Goal: Task Accomplishment & Management: Manage account settings

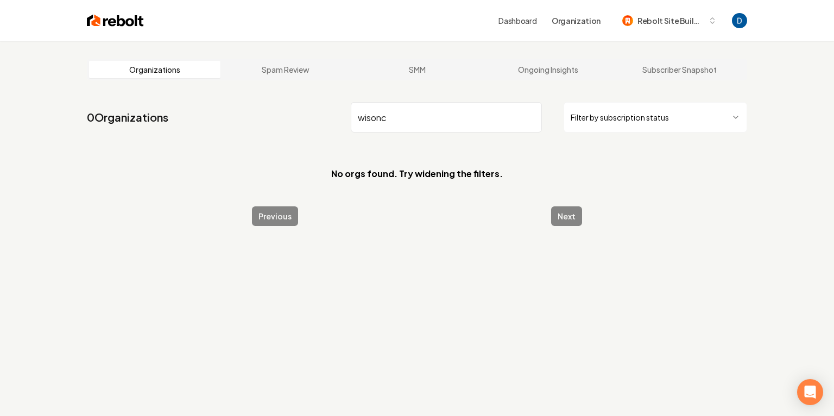
click at [360, 122] on input "wisonc" at bounding box center [446, 117] width 191 height 30
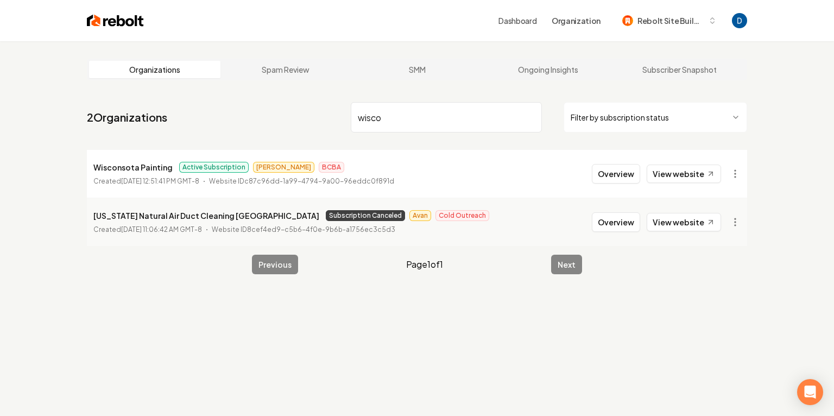
type input "wisco"
click at [612, 176] on button "Overview" at bounding box center [616, 174] width 48 height 20
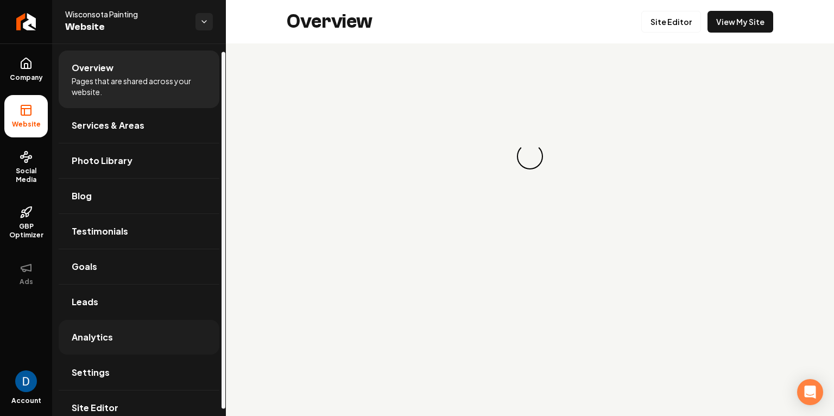
scroll to position [15, 0]
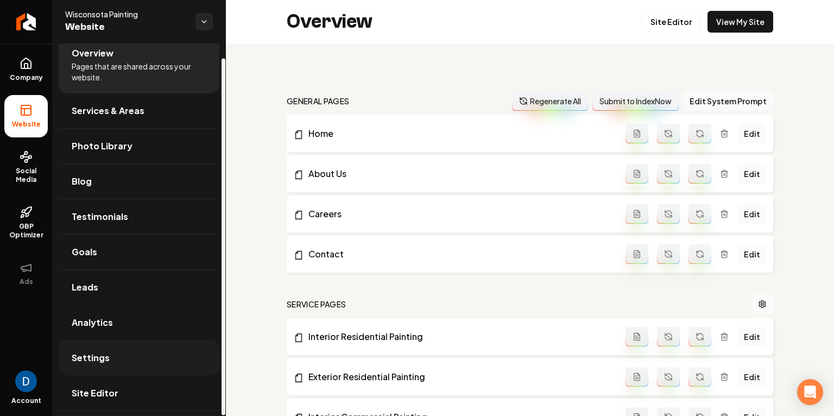
click at [134, 344] on link "Settings" at bounding box center [139, 358] width 161 height 35
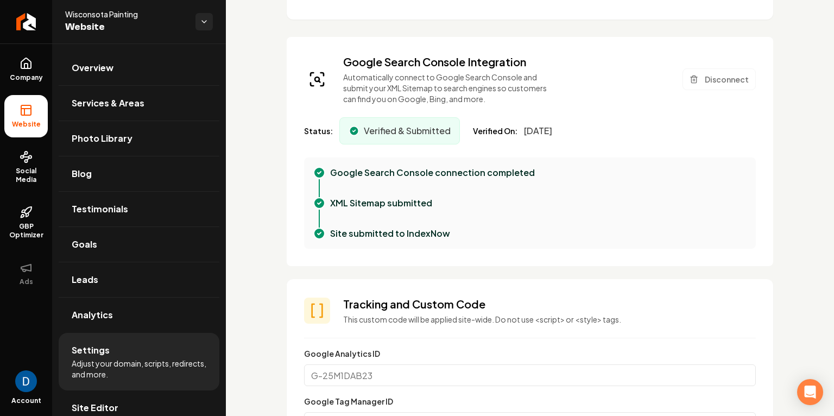
scroll to position [220, 0]
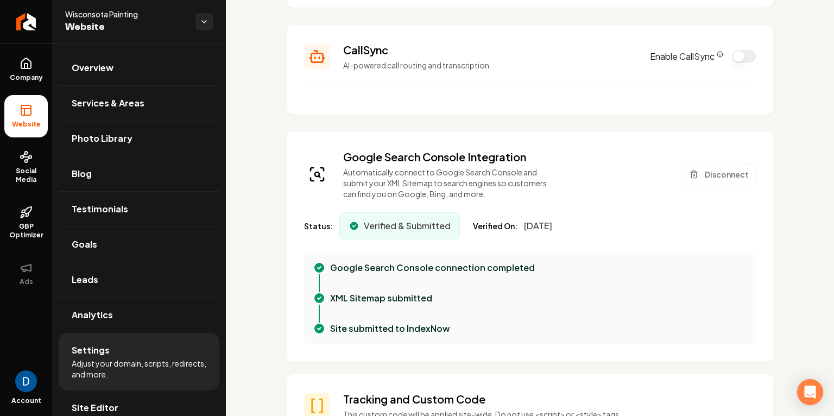
click at [552, 223] on span "[DATE]" at bounding box center [538, 225] width 28 height 13
click at [92, 12] on span "Wisconsota Painting" at bounding box center [126, 14] width 122 height 11
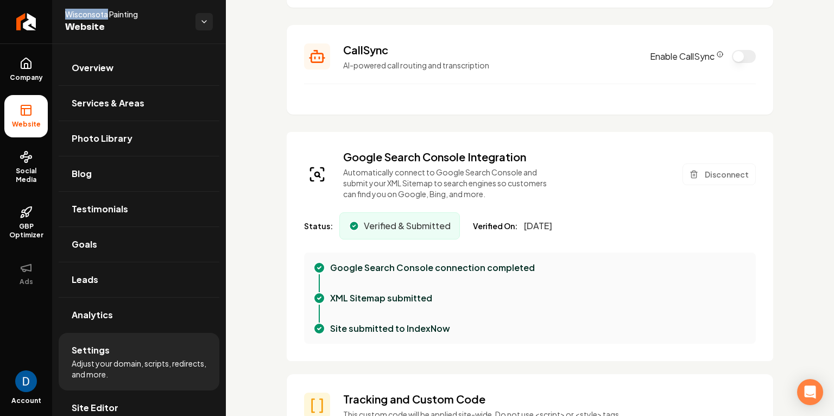
copy span "Wisconsota"
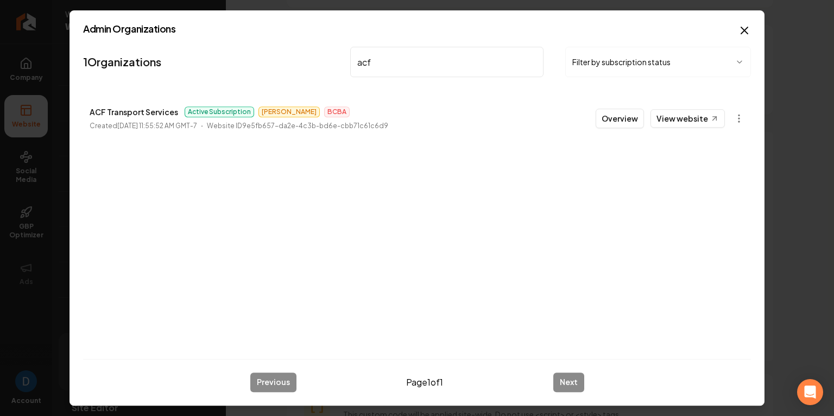
click at [152, 113] on p "ACF Transport Services" at bounding box center [134, 111] width 89 height 13
copy p "ACF Transport Services"
click at [751, 121] on div "Admin Organizations 1 Organizations acf Filter by subscription status ACF Trans…" at bounding box center [417, 207] width 695 height 395
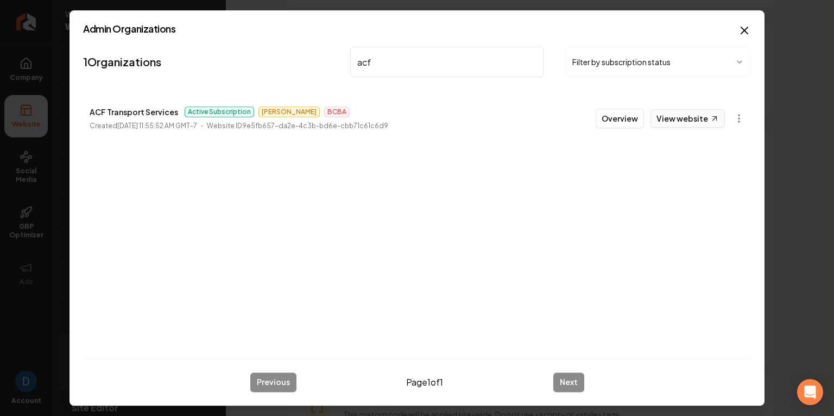
click at [684, 116] on link "View website" at bounding box center [688, 118] width 74 height 18
click at [150, 111] on p "ACF Transport Services" at bounding box center [134, 111] width 89 height 13
copy p "ACF Transport Services"
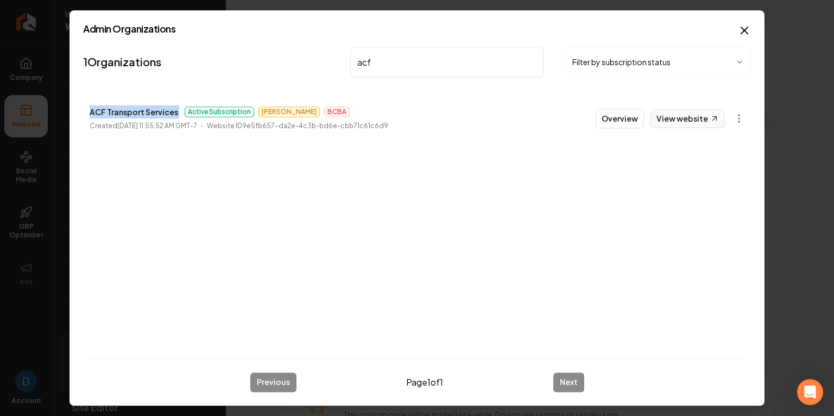
click at [699, 114] on link "View website" at bounding box center [688, 118] width 74 height 18
click at [405, 72] on input "acf" at bounding box center [446, 62] width 193 height 30
type input "topline"
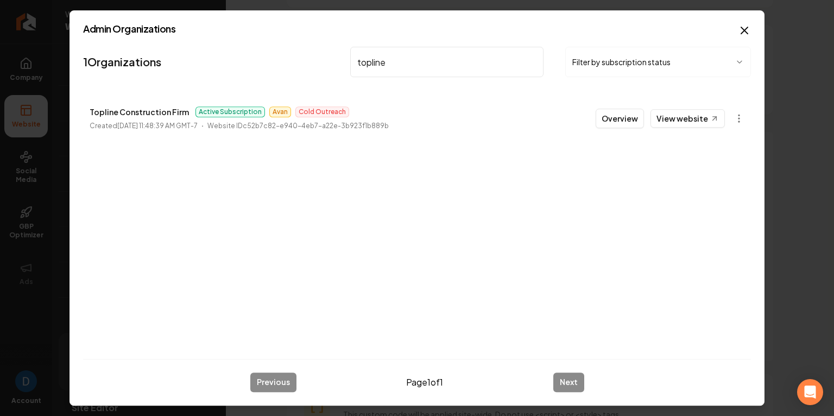
click at [156, 111] on p "Topline Construction Firm" at bounding box center [139, 111] width 99 height 13
click at [617, 115] on button "Overview" at bounding box center [620, 119] width 48 height 20
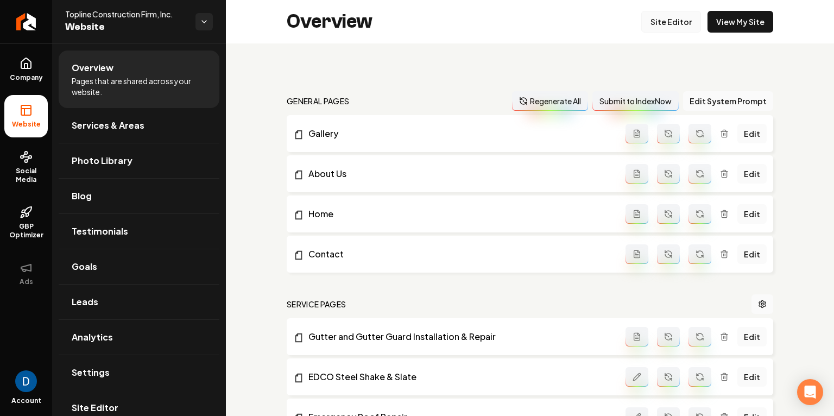
click at [663, 22] on link "Site Editor" at bounding box center [672, 22] width 60 height 22
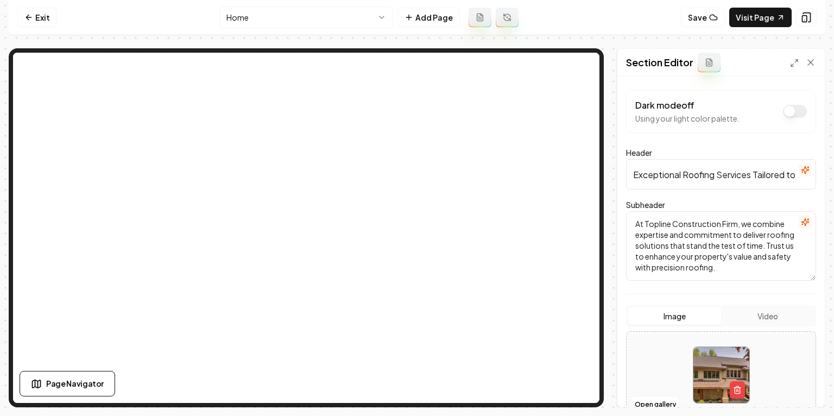
click at [728, 175] on input "Exceptional Roofing Services Tailored to Perfection" at bounding box center [721, 174] width 190 height 30
paste input "pert Roof Installation & Repair Services Across the [GEOGRAPHIC_DATA] Metro"
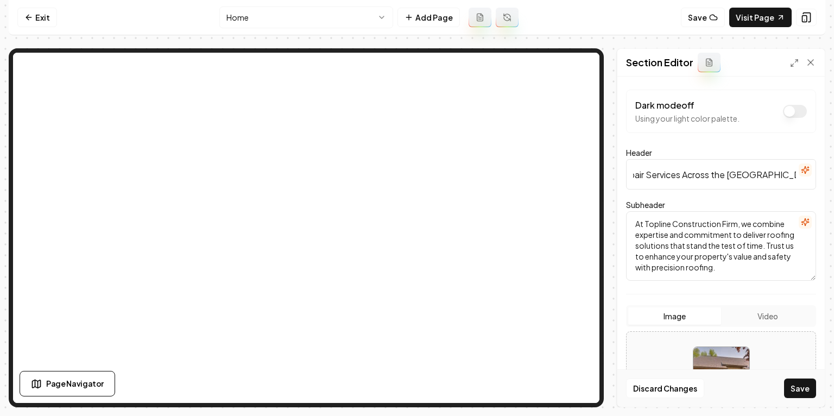
type input "Expert Roof Installation & Repair Services Across the [GEOGRAPHIC_DATA] Metro"
click at [743, 224] on textarea "At Topline Construction Firm, we combine expertise and commitment to deliver ro…" at bounding box center [721, 246] width 190 height 70
click at [760, 222] on textarea "At Topline Construction Firm, we combine expertise and commitment to deliver ro…" at bounding box center [721, 246] width 190 height 70
click at [669, 223] on textarea "Combine expertise and commitment to deliver roofing solutions that stand the te…" at bounding box center [721, 246] width 190 height 70
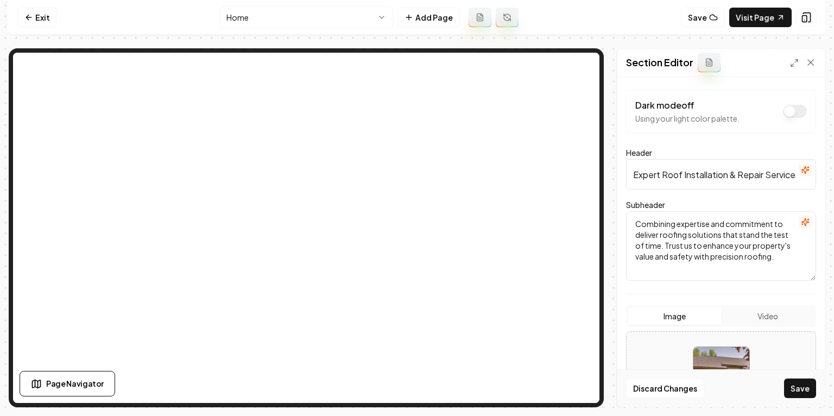
click at [738, 225] on textarea "Combining expertise and commitment to deliver roofing solutions that stand the …" at bounding box center [721, 246] width 190 height 70
click at [783, 255] on textarea "Combining expertise and commitment to deliver roofing solutions that stand the …" at bounding box center [721, 246] width 190 height 70
type textarea "Combining expertise and commitment to deliver roofing solutions that stand the …"
click at [800, 386] on button "Save" at bounding box center [800, 389] width 32 height 20
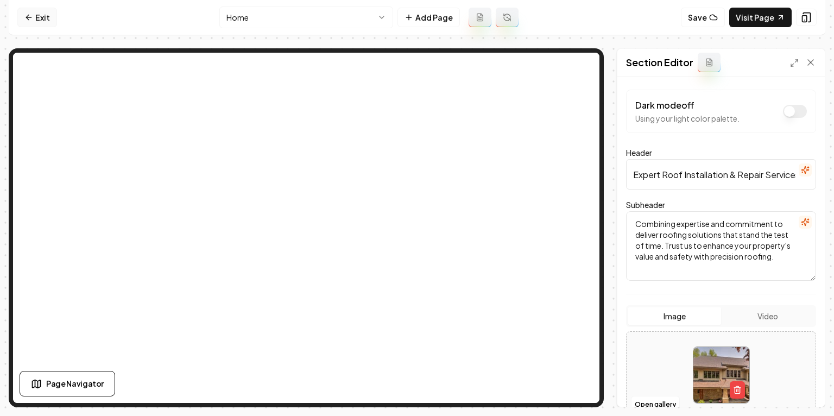
click at [39, 15] on link "Exit" at bounding box center [37, 18] width 40 height 20
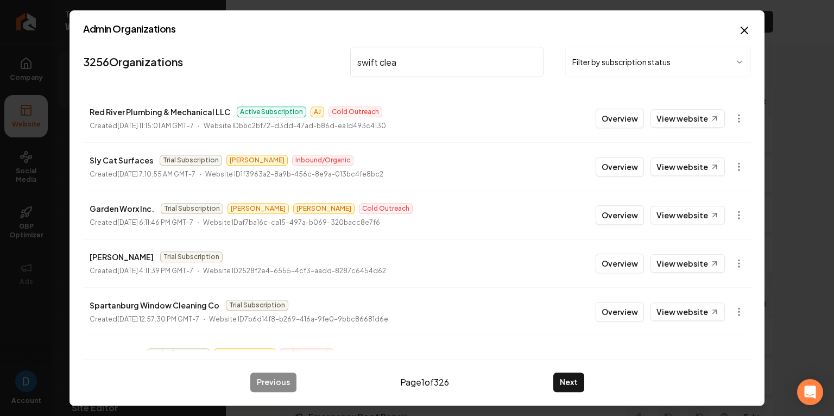
type input "swift clean"
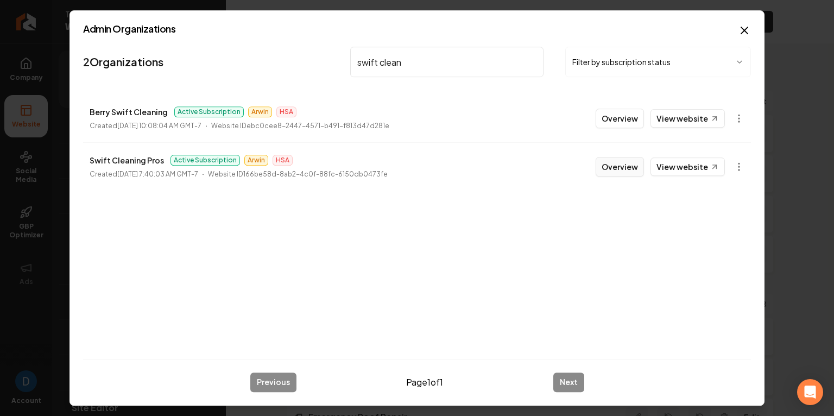
click at [624, 165] on button "Overview" at bounding box center [620, 167] width 48 height 20
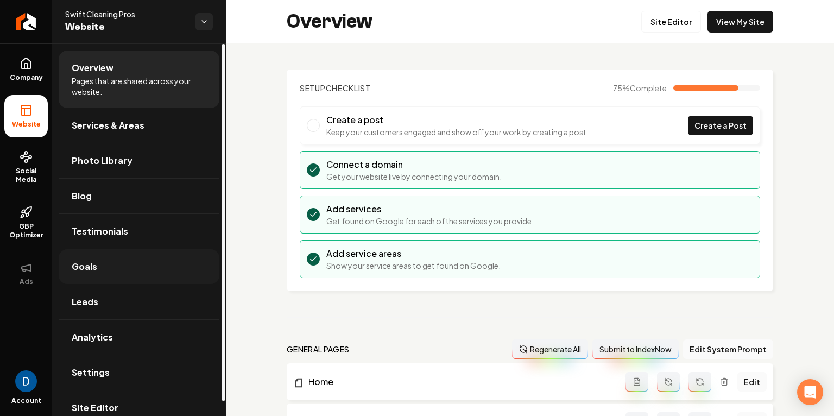
click at [140, 256] on link "Goals" at bounding box center [139, 266] width 161 height 35
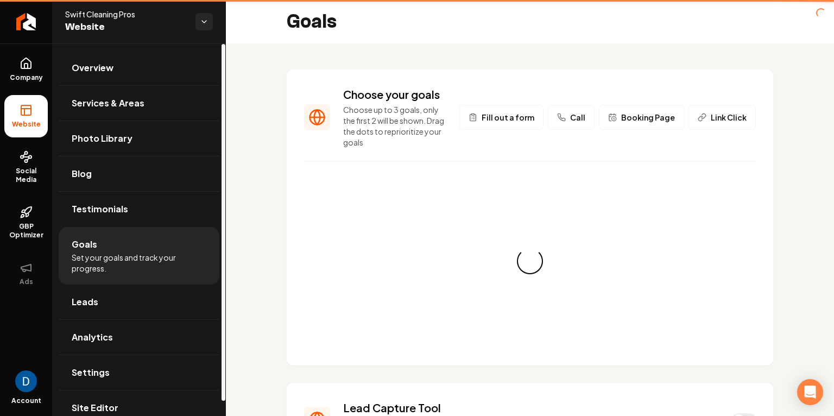
click at [151, 235] on li "Goals Set your goals and track your progress." at bounding box center [139, 256] width 161 height 58
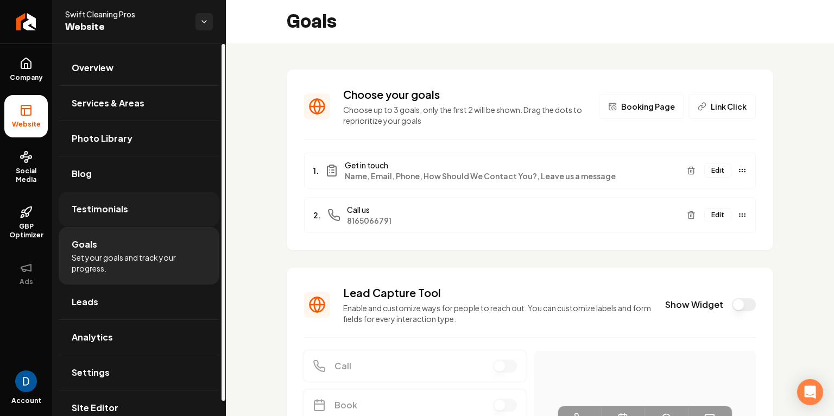
click at [160, 211] on link "Testimonials" at bounding box center [139, 209] width 161 height 35
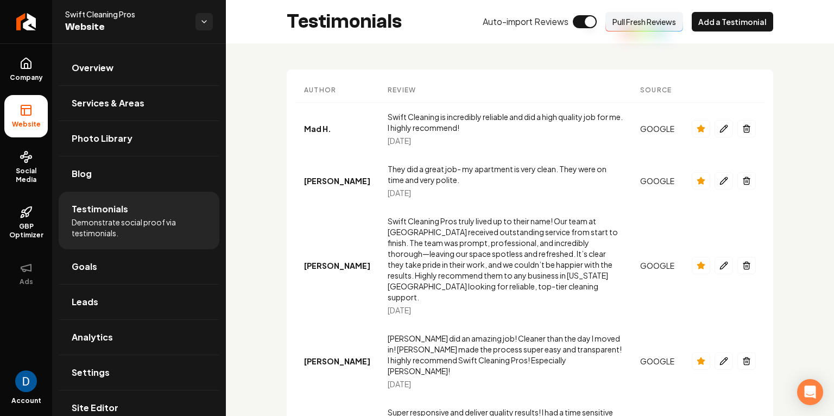
click at [653, 21] on button "Pull Fresh Reviews" at bounding box center [645, 22] width 78 height 20
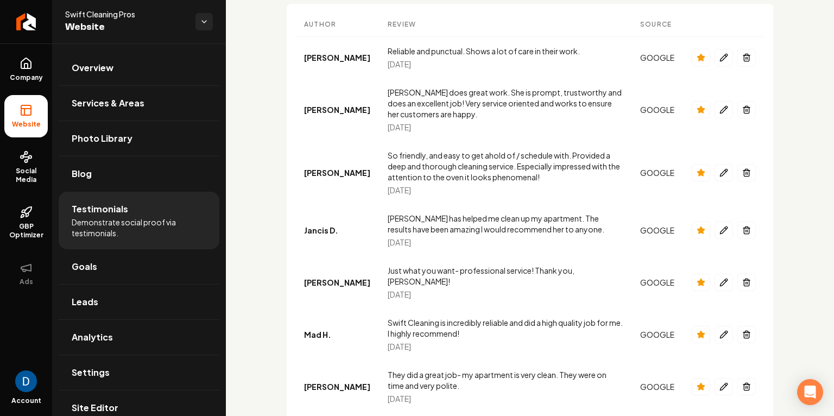
scroll to position [111, 0]
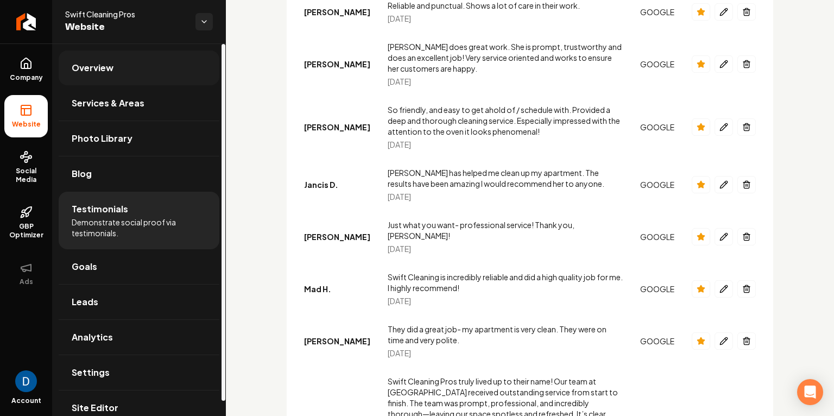
click at [133, 68] on link "Overview" at bounding box center [139, 68] width 161 height 35
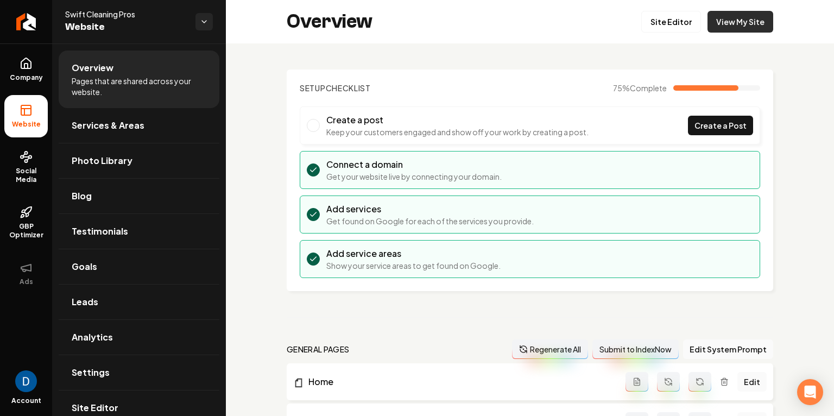
click at [745, 26] on link "View My Site" at bounding box center [741, 22] width 66 height 22
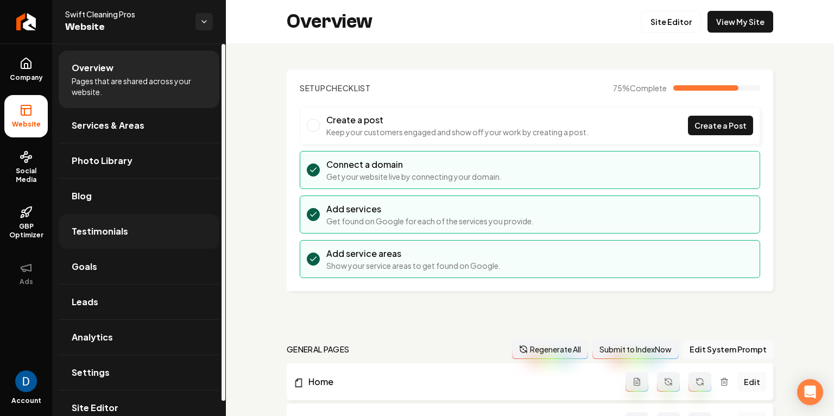
click at [121, 246] on link "Testimonials" at bounding box center [139, 231] width 161 height 35
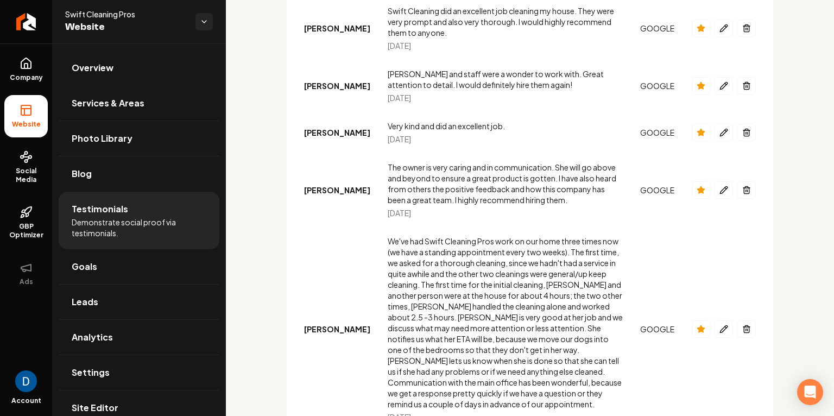
scroll to position [1679, 0]
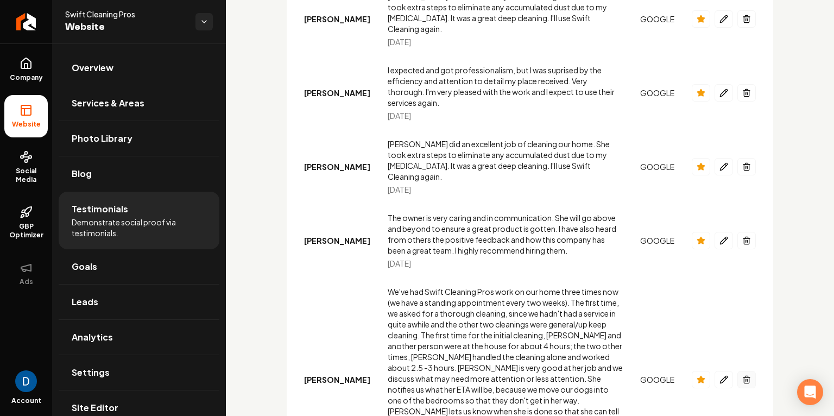
click at [746, 378] on icon "Main content area" at bounding box center [747, 378] width 7 height 0
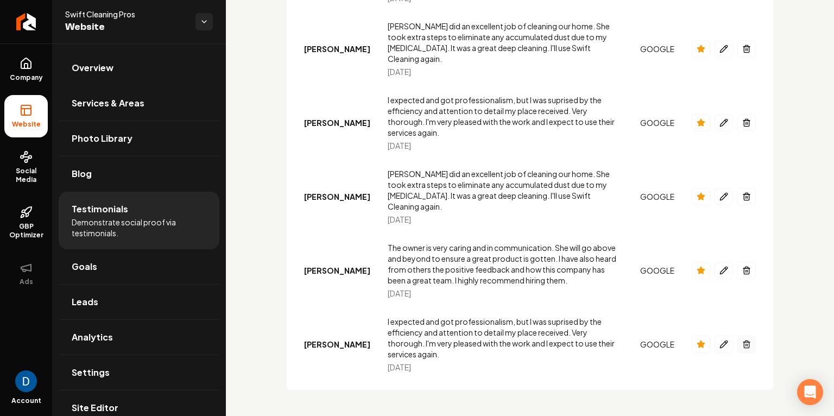
scroll to position [1485, 0]
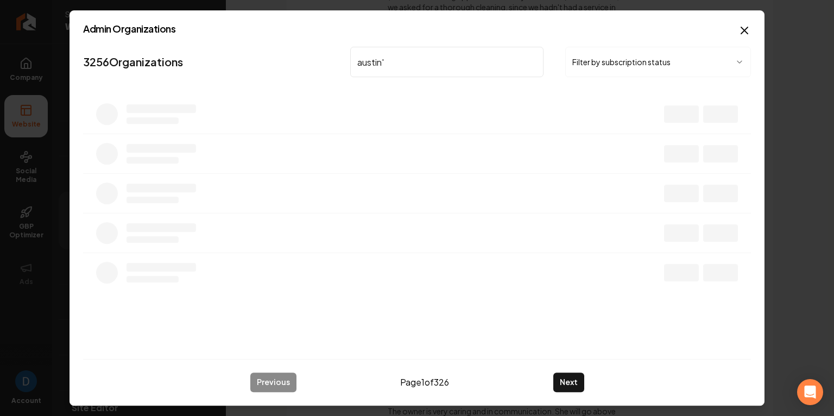
type input "austin's"
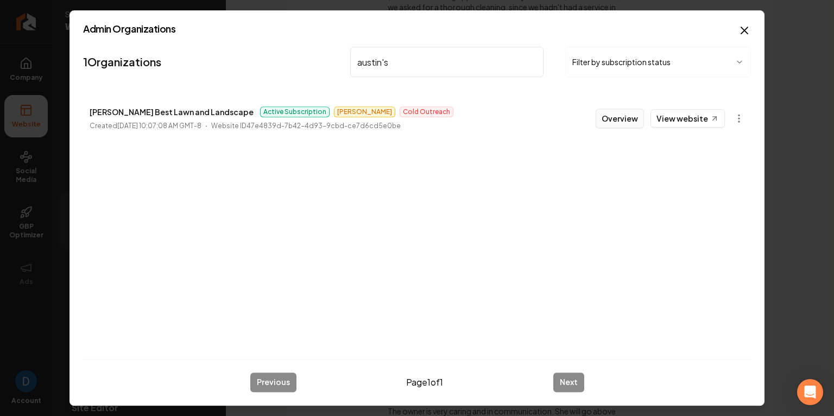
click at [617, 118] on button "Overview" at bounding box center [620, 119] width 48 height 20
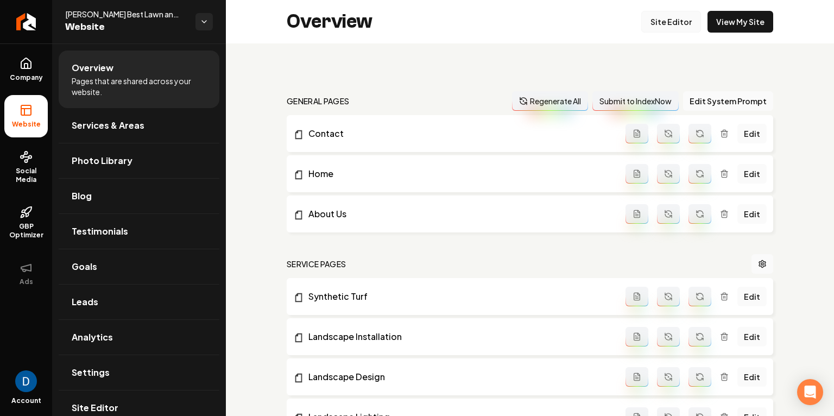
click at [686, 21] on link "Site Editor" at bounding box center [672, 22] width 60 height 22
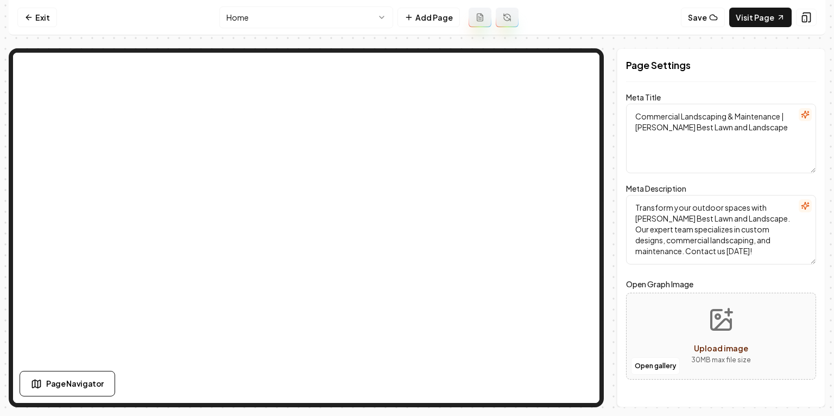
click at [342, 20] on html "Computer Required This feature is only available on a computer. Please switch t…" at bounding box center [417, 208] width 834 height 416
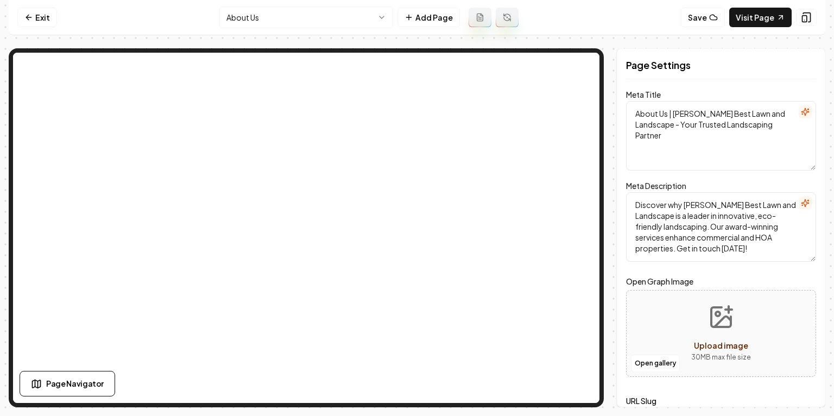
click at [309, 20] on html "Computer Required This feature is only available on a computer. Please switch t…" at bounding box center [417, 208] width 834 height 416
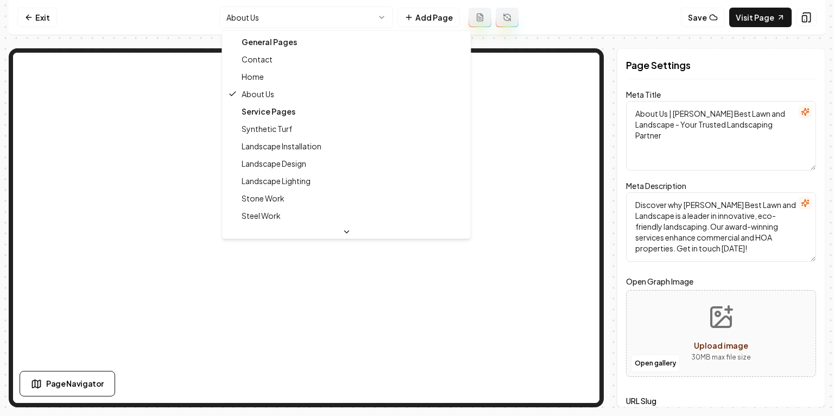
type textarea "Commercial Landscaping & Maintenance | [PERSON_NAME] Best Lawn and Landscape"
type textarea "Transform your outdoor spaces with [PERSON_NAME] Best Lawn and Landscape. Our e…"
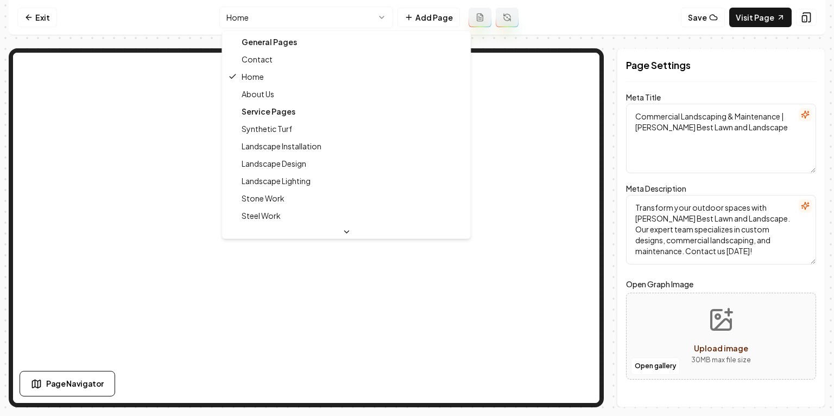
click at [284, 26] on html "Computer Required This feature is only available on a computer. Please switch t…" at bounding box center [417, 208] width 834 height 416
type textarea "About Us | [PERSON_NAME] Best Lawn and Landscape - Your Trusted Landscaping Par…"
type textarea "Discover why [PERSON_NAME] Best Lawn and Landscape is a leader in innovative, e…"
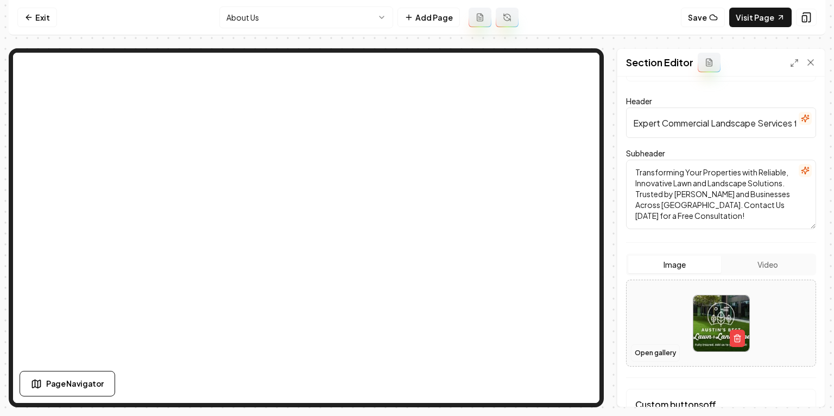
scroll to position [52, 0]
click at [658, 351] on button "Open gallery" at bounding box center [655, 352] width 49 height 17
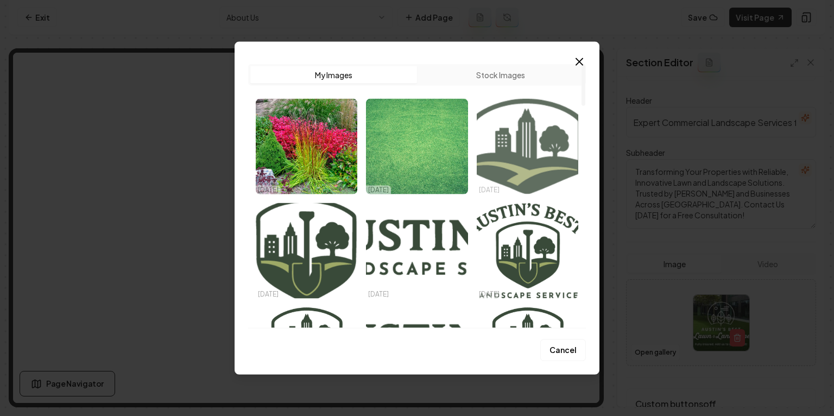
click at [512, 149] on img "Select image image_68e5ac895c7cd75eb8c3342c.png" at bounding box center [528, 147] width 102 height 96
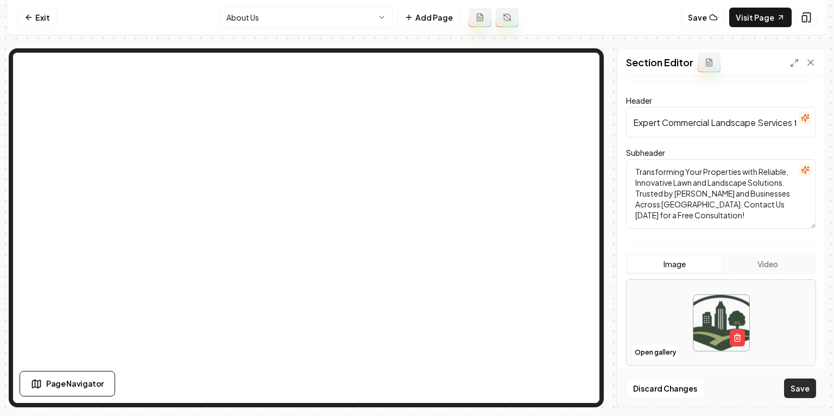
click at [808, 380] on button "Save" at bounding box center [800, 389] width 32 height 20
click at [655, 354] on button "Open gallery" at bounding box center [655, 352] width 49 height 17
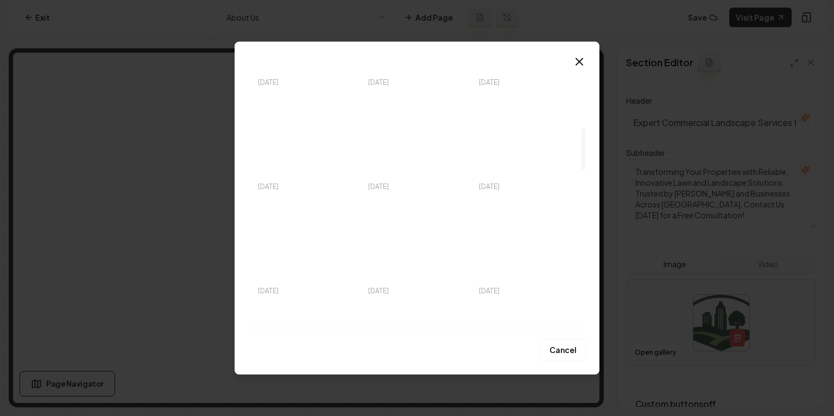
scroll to position [412, 0]
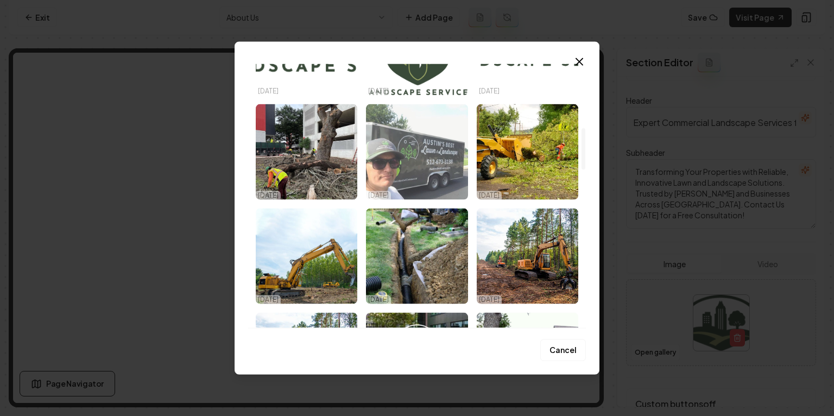
click at [408, 171] on img "Select image image_6838771a432c47641645fd76.jpeg" at bounding box center [417, 152] width 102 height 96
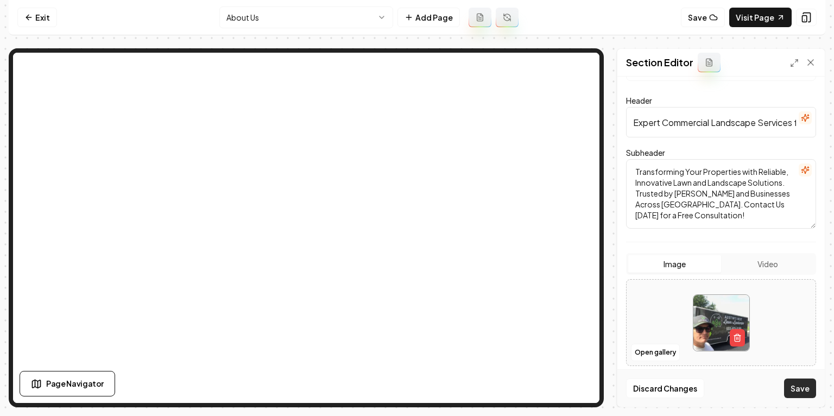
click at [798, 387] on button "Save" at bounding box center [800, 389] width 32 height 20
click at [663, 349] on button "Open gallery" at bounding box center [655, 352] width 49 height 17
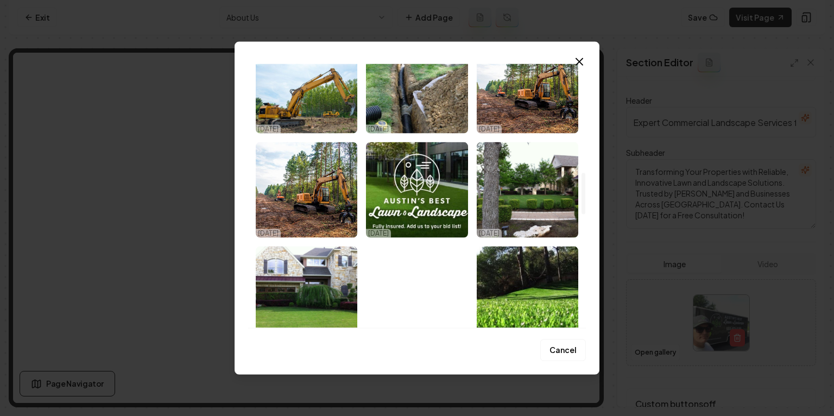
scroll to position [730, 0]
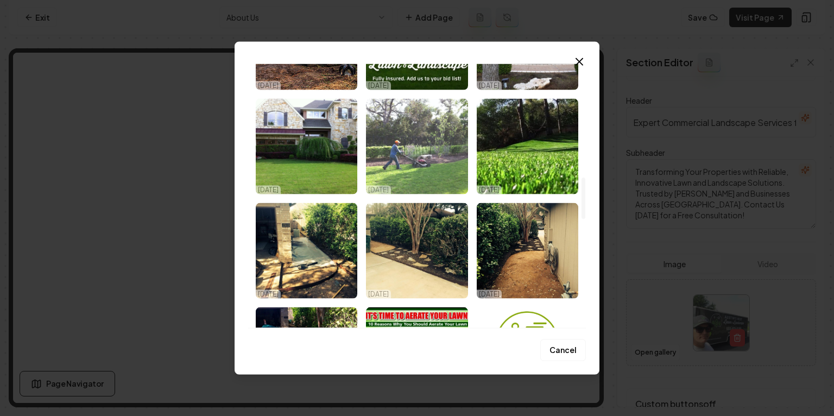
click at [448, 136] on img "Select image image_673f7704e375273f60193d0a.webp" at bounding box center [417, 147] width 102 height 96
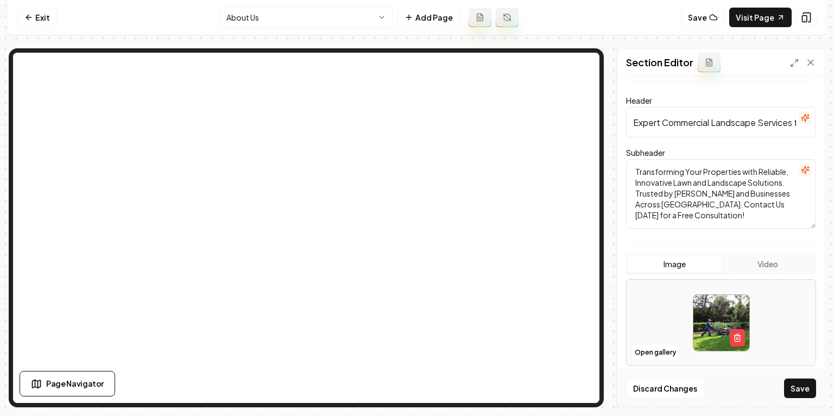
click at [816, 388] on div "Discard Changes Save" at bounding box center [722, 387] width 208 height 37
click at [803, 391] on button "Save" at bounding box center [800, 389] width 32 height 20
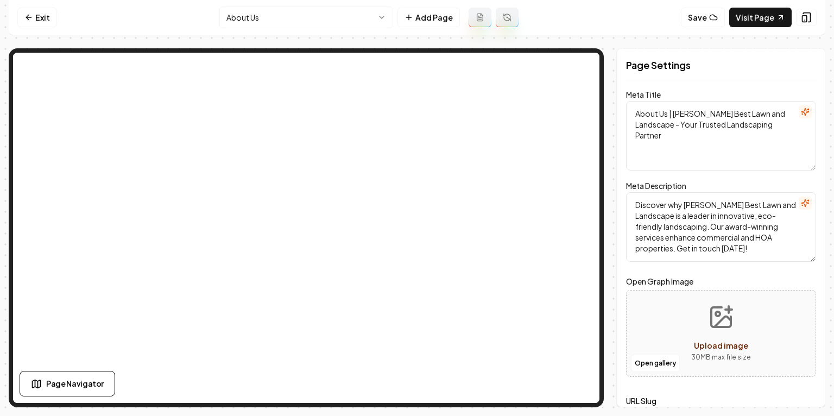
scroll to position [0, 0]
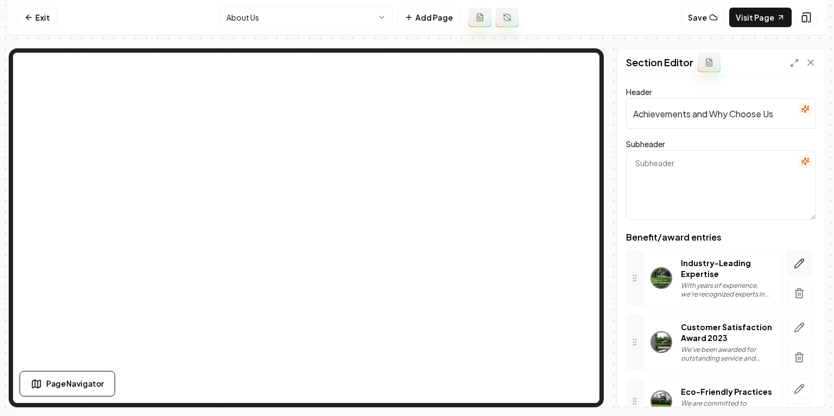
click at [803, 262] on icon "button" at bounding box center [799, 263] width 11 height 11
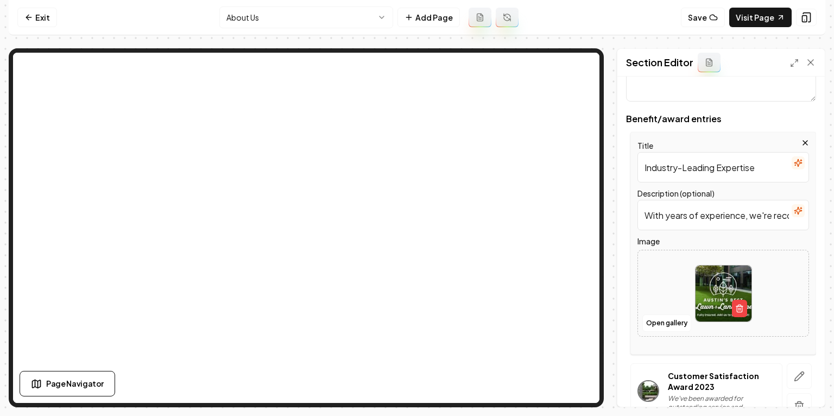
scroll to position [148, 0]
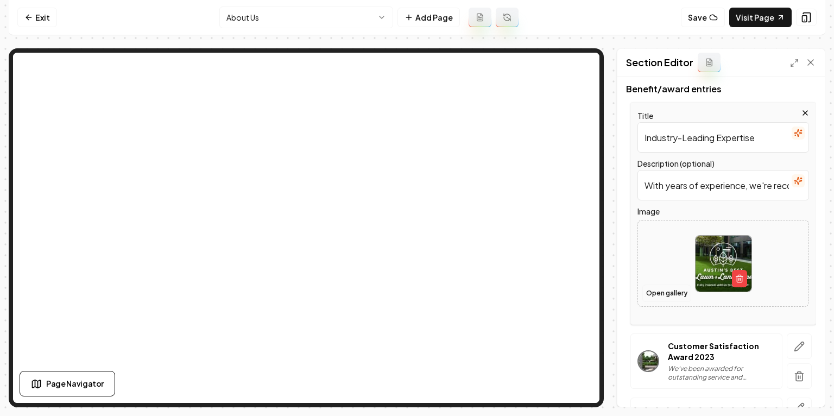
click at [672, 292] on button "Open gallery" at bounding box center [667, 293] width 49 height 17
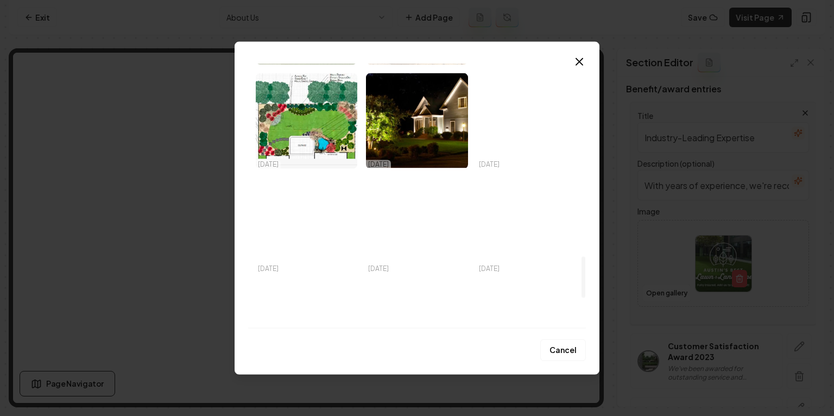
scroll to position [1288, 0]
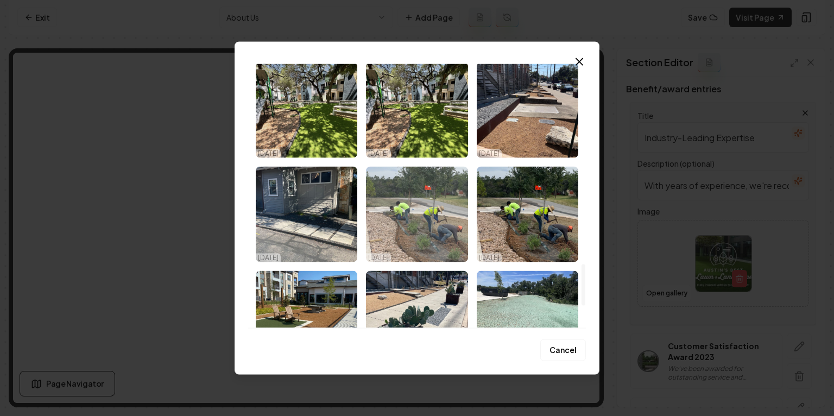
click at [387, 242] on img "Select image image_6756fe89e375273f60bd5a78.jpeg" at bounding box center [417, 215] width 102 height 96
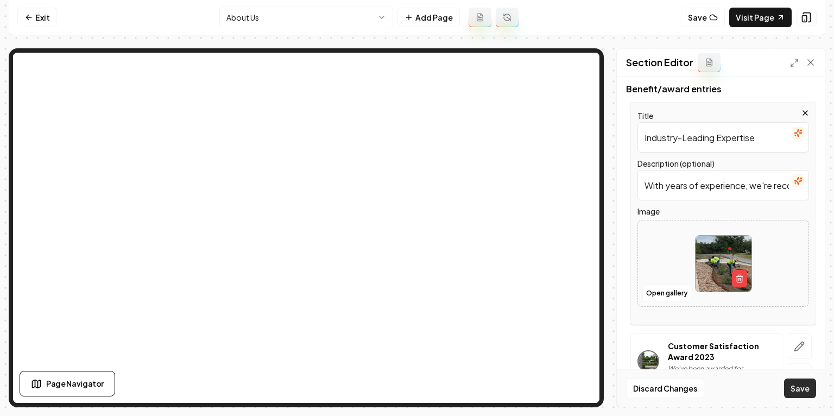
click at [809, 385] on button "Save" at bounding box center [800, 389] width 32 height 20
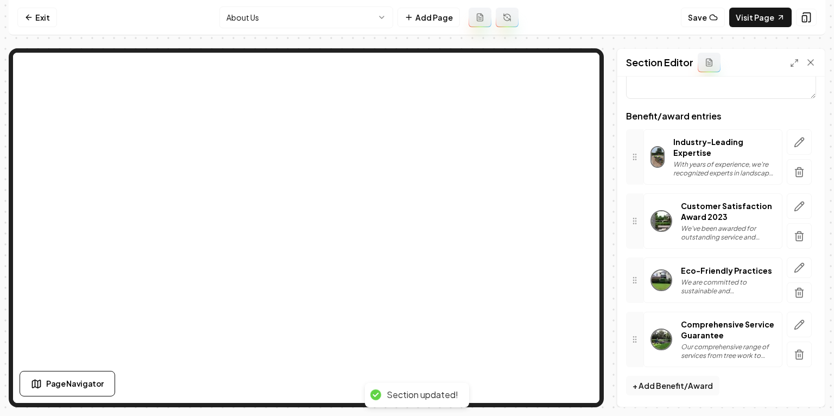
scroll to position [111, 0]
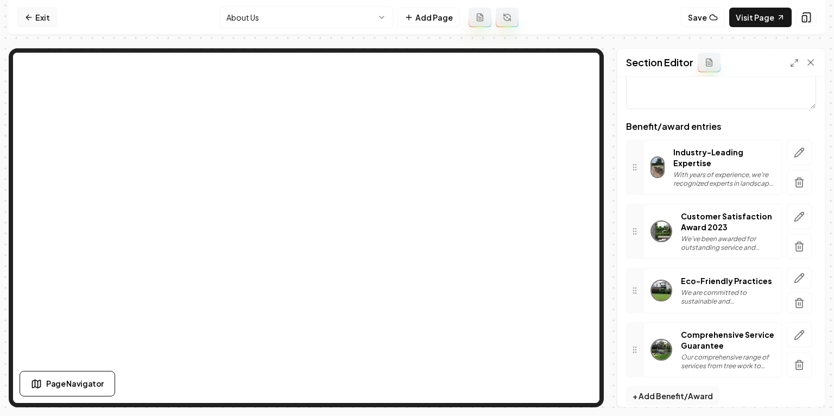
click at [30, 10] on link "Exit" at bounding box center [37, 18] width 40 height 20
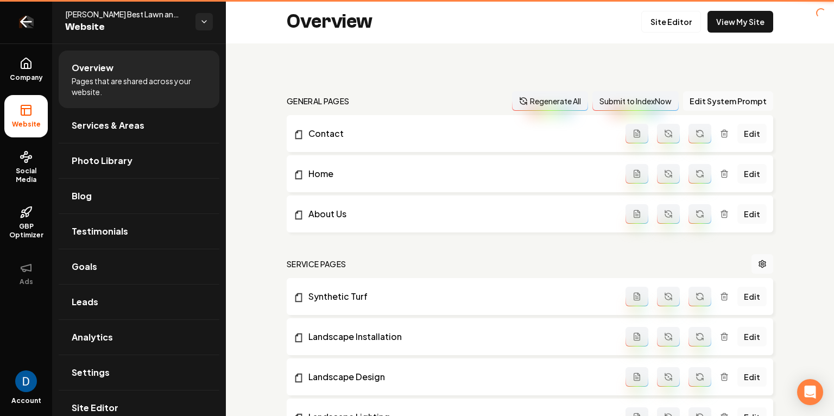
click at [29, 16] on icon "Return to dashboard" at bounding box center [25, 21] width 17 height 17
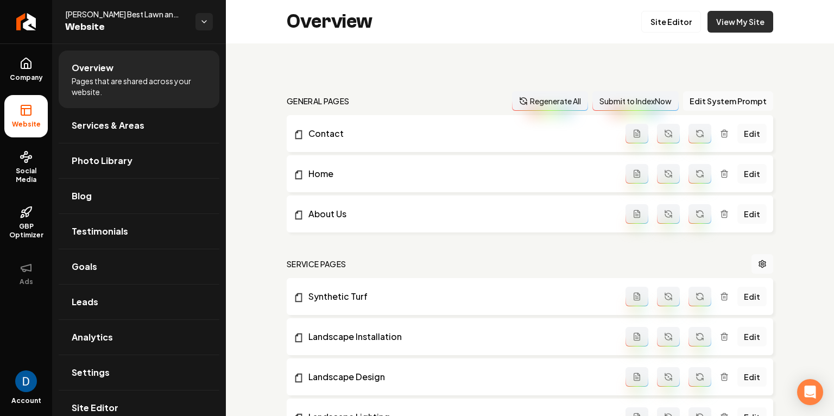
click at [714, 12] on link "View My Site" at bounding box center [741, 22] width 66 height 22
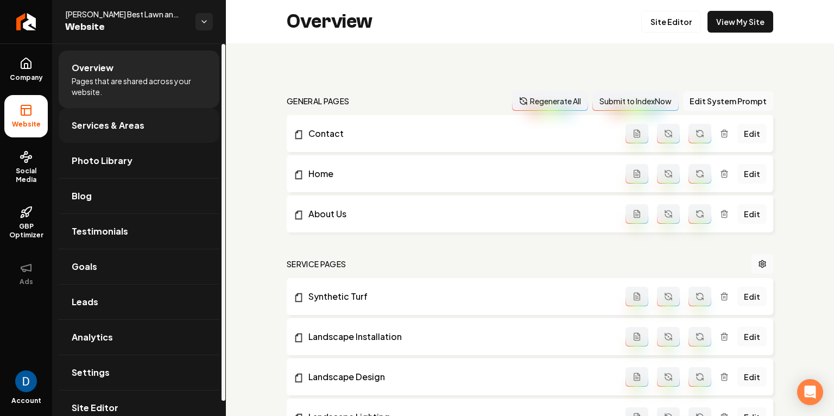
click at [134, 128] on span "Services & Areas" at bounding box center [108, 125] width 73 height 13
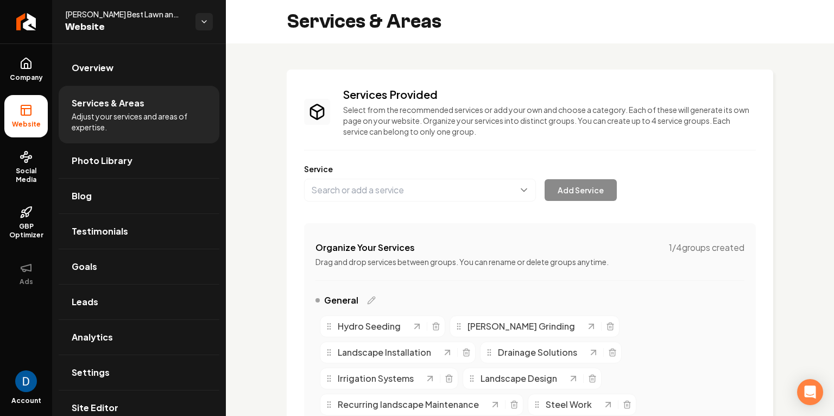
scroll to position [222, 0]
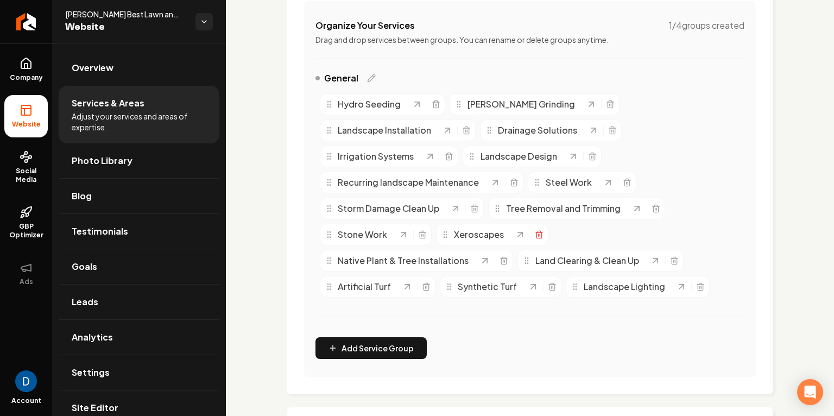
click at [544, 230] on icon "Main content area" at bounding box center [539, 234] width 9 height 9
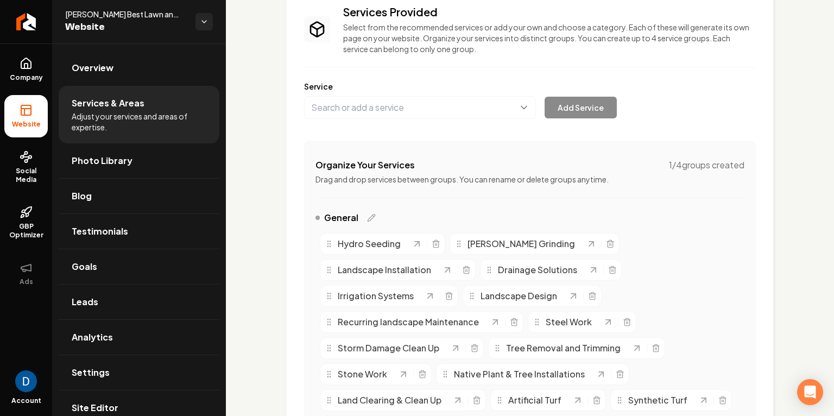
scroll to position [82, 0]
click at [382, 104] on button "Main content area" at bounding box center [420, 108] width 232 height 23
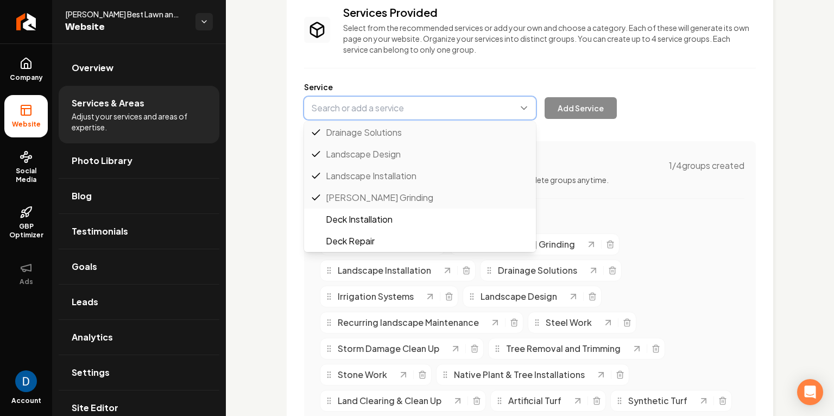
paste input "Xeriscapes"
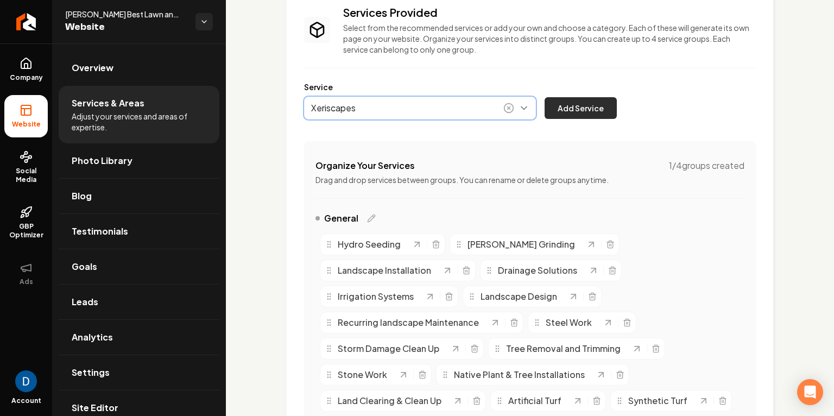
type input "Xeriscapes"
click at [587, 112] on button "Add Service" at bounding box center [581, 108] width 72 height 22
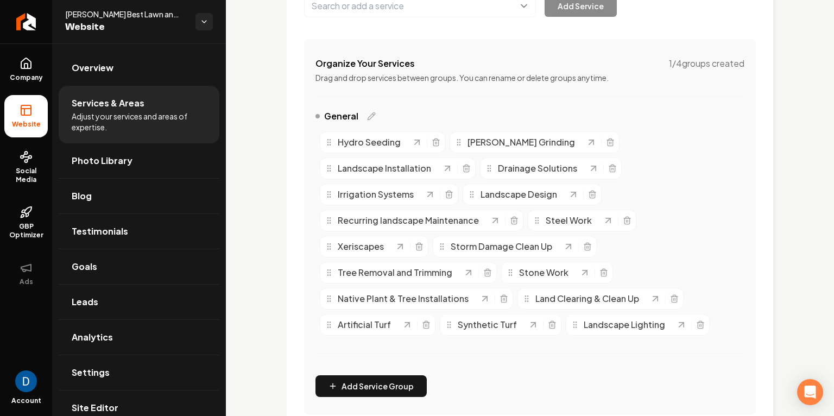
scroll to position [0, 0]
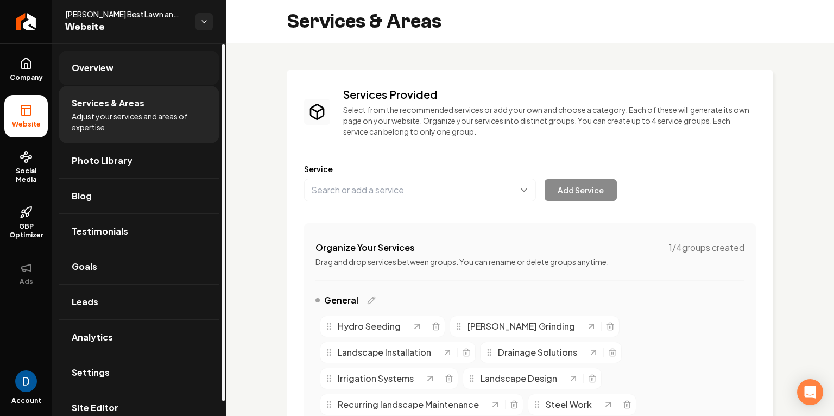
click at [129, 77] on link "Overview" at bounding box center [139, 68] width 161 height 35
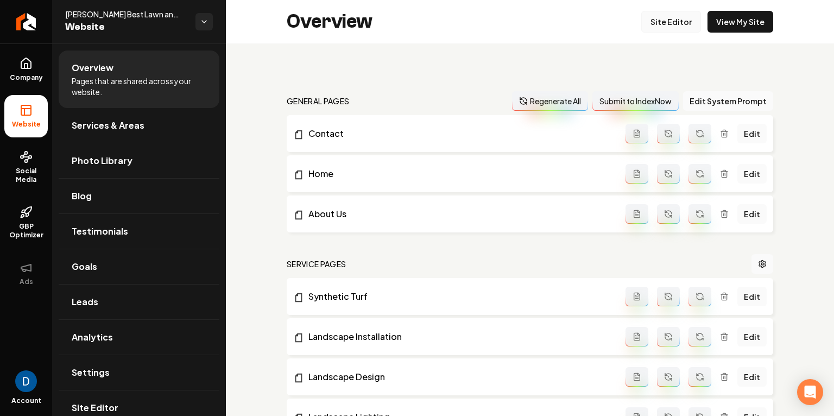
click at [681, 23] on link "Site Editor" at bounding box center [672, 22] width 60 height 22
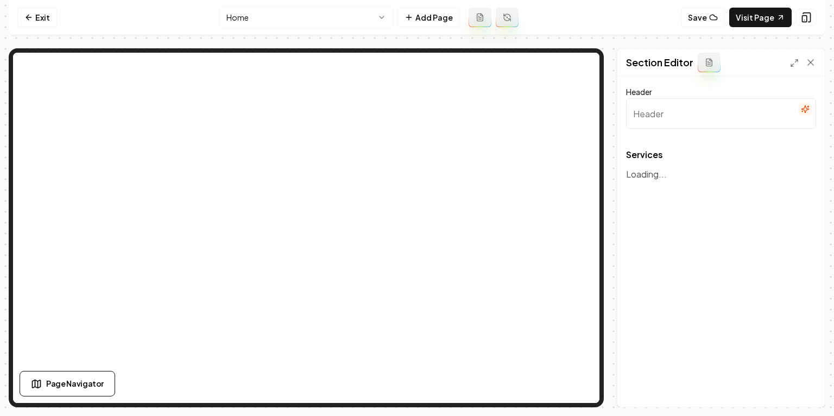
type input "Our Premier Landscape Offerings"
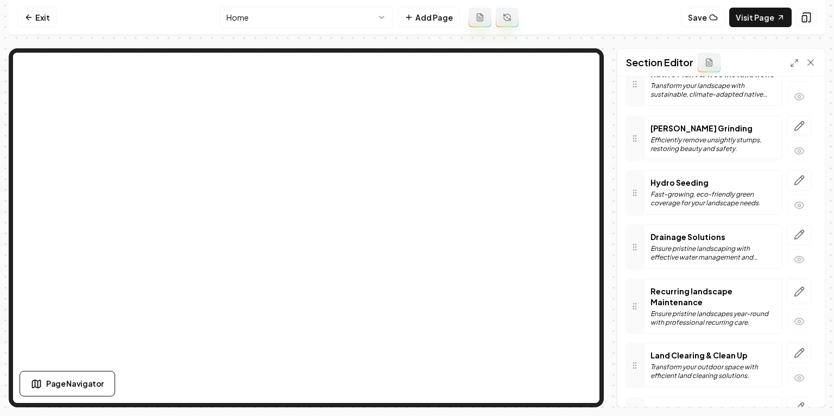
scroll to position [718, 0]
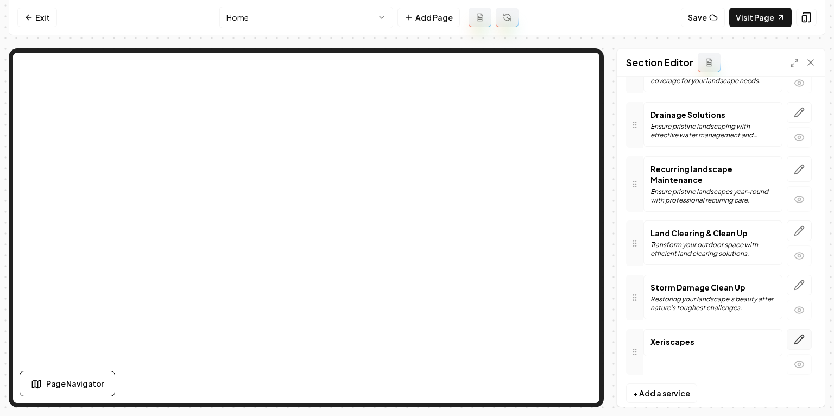
click at [798, 334] on icon "button" at bounding box center [799, 339] width 11 height 11
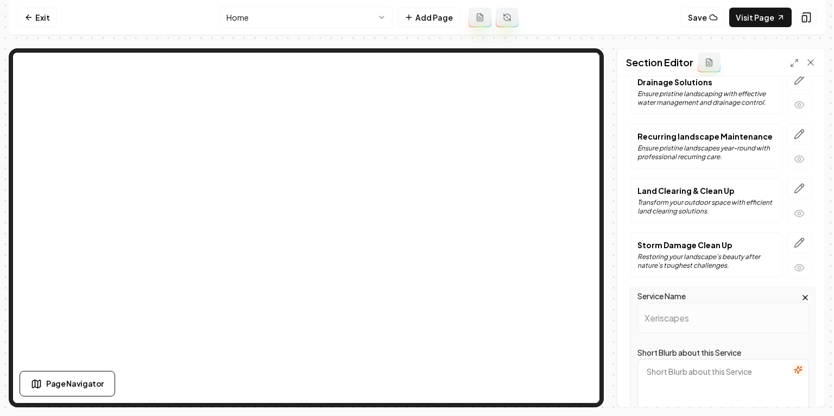
scroll to position [907, 0]
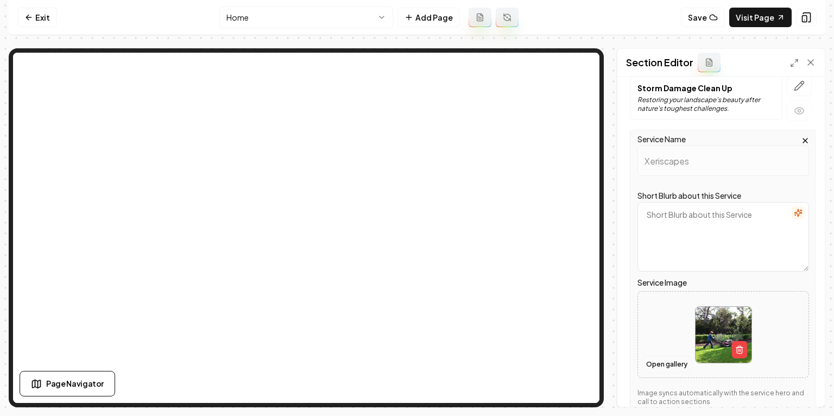
click at [663, 359] on button "Open gallery" at bounding box center [667, 364] width 49 height 17
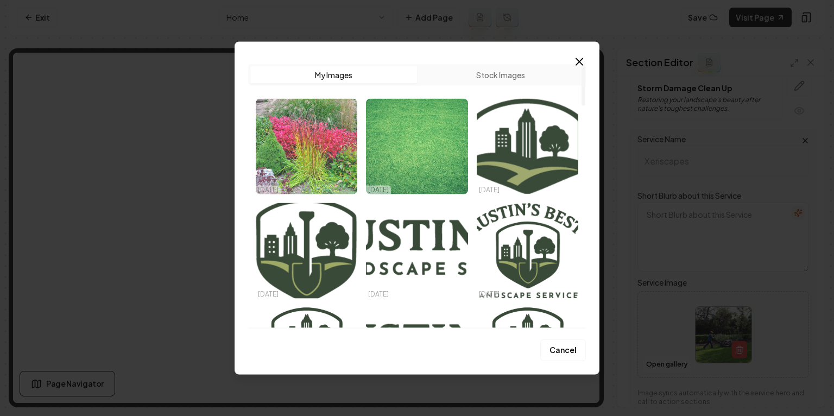
click at [284, 152] on img "Select image image_68e5b3e55c7cd75eb8e3b6b3.jpeg" at bounding box center [307, 147] width 102 height 96
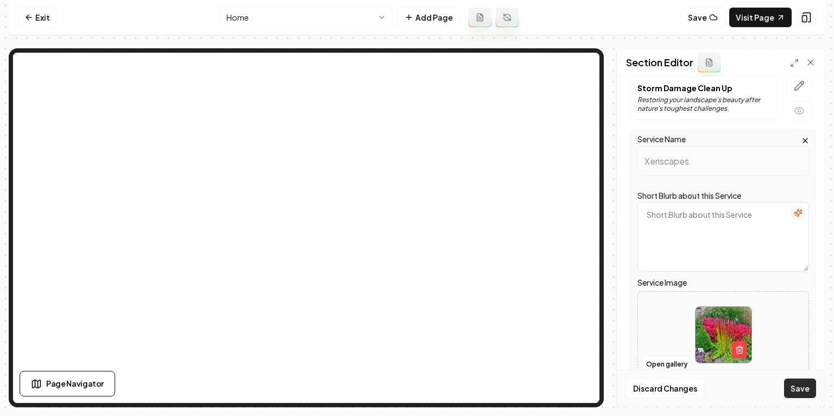
click at [807, 392] on button "Save" at bounding box center [800, 389] width 32 height 20
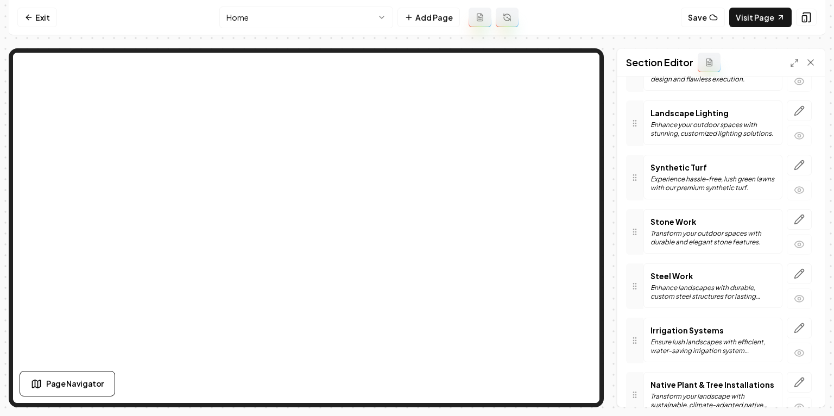
scroll to position [4, 0]
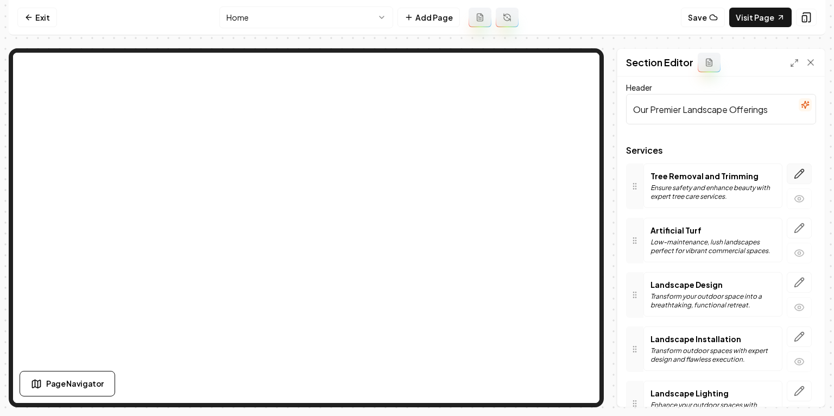
click at [796, 173] on icon "button" at bounding box center [799, 173] width 11 height 11
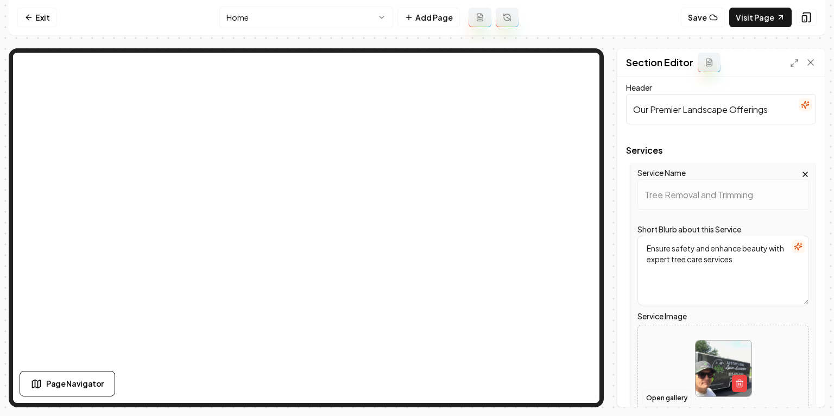
click at [670, 394] on button "Open gallery" at bounding box center [667, 398] width 49 height 17
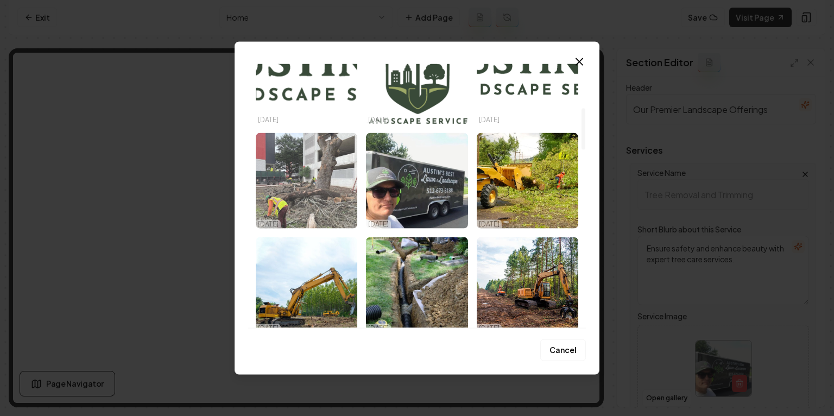
scroll to position [419, 0]
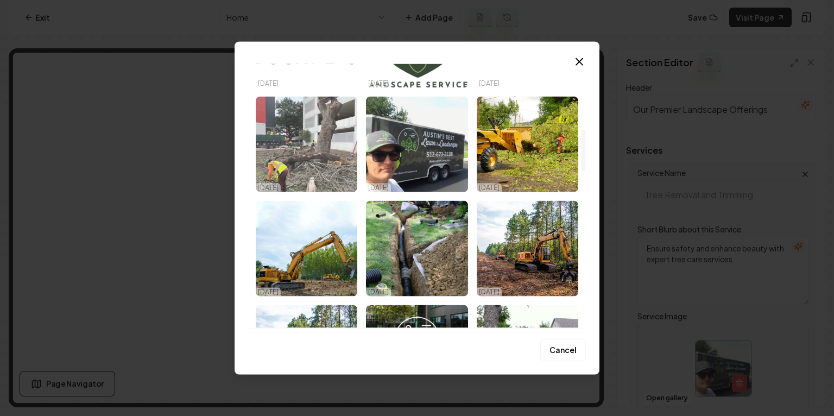
click at [328, 159] on img "Select image image_6838772e432c47641646afec.jpeg" at bounding box center [307, 145] width 102 height 96
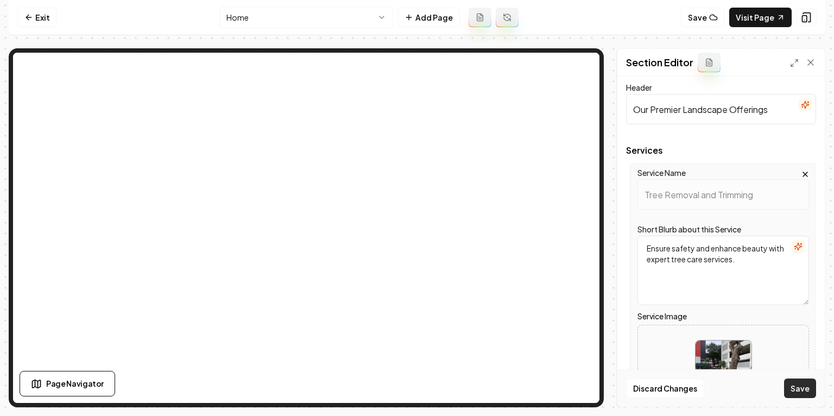
click at [801, 386] on button "Save" at bounding box center [800, 389] width 32 height 20
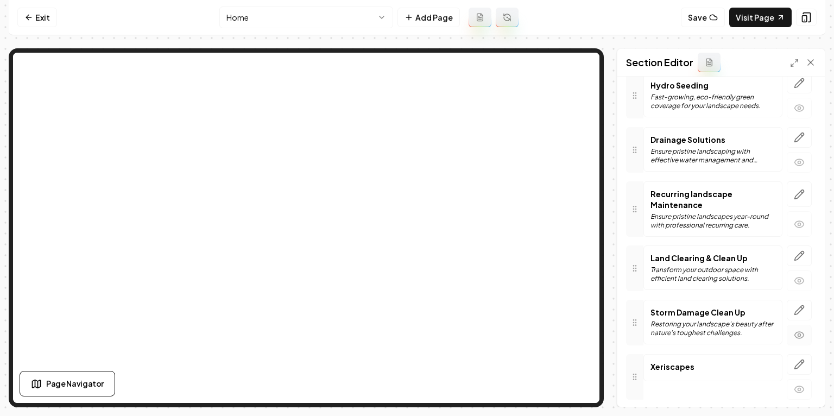
scroll to position [718, 0]
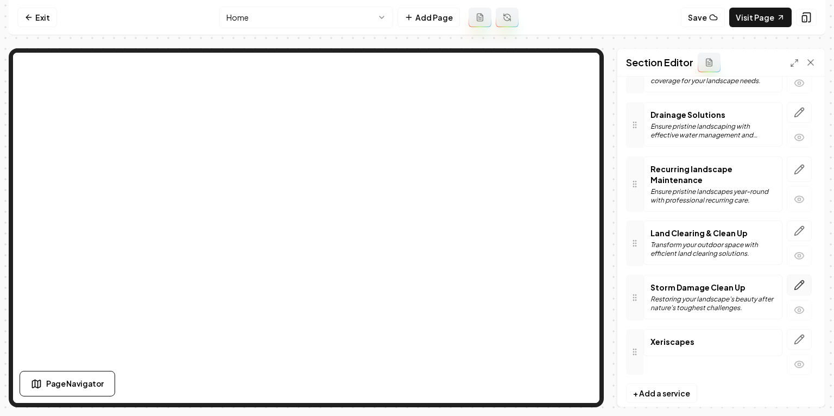
click at [802, 281] on icon "button" at bounding box center [799, 285] width 9 height 9
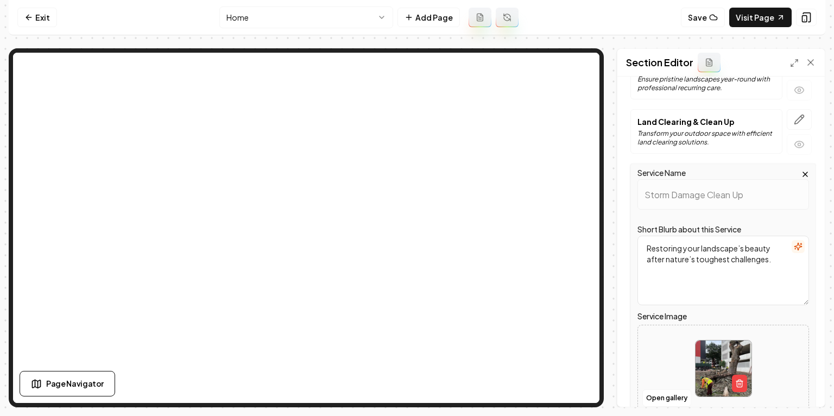
scroll to position [853, 0]
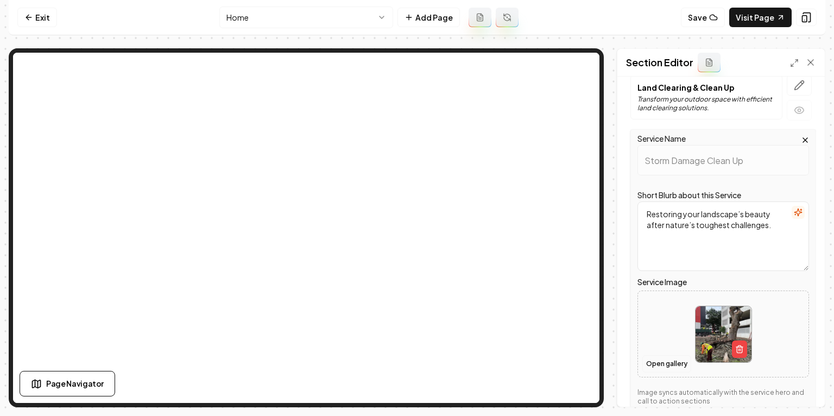
click at [668, 355] on button "Open gallery" at bounding box center [667, 363] width 49 height 17
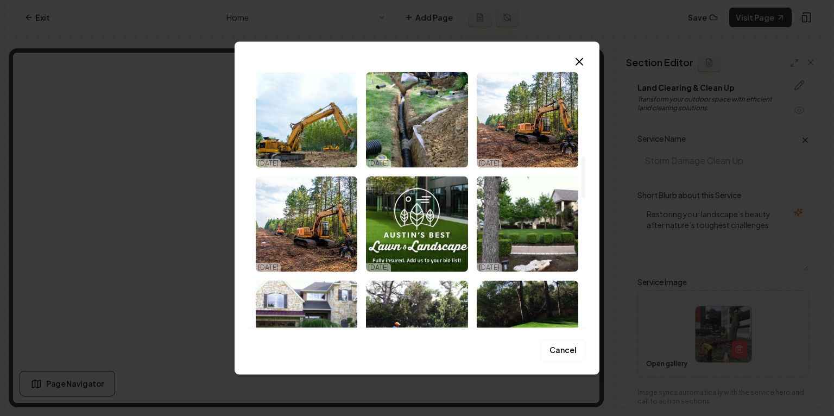
scroll to position [524, 0]
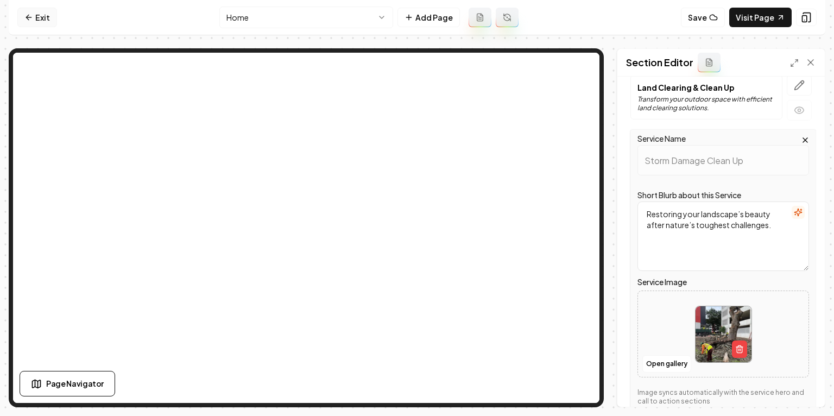
click at [35, 20] on link "Exit" at bounding box center [37, 18] width 40 height 20
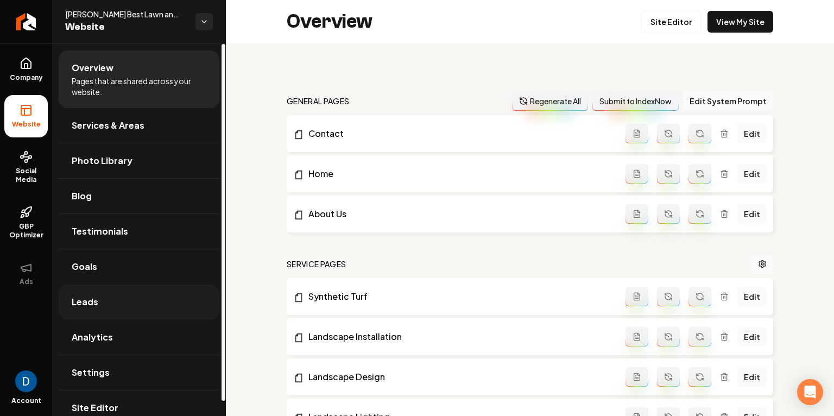
click at [127, 303] on link "Leads" at bounding box center [139, 302] width 161 height 35
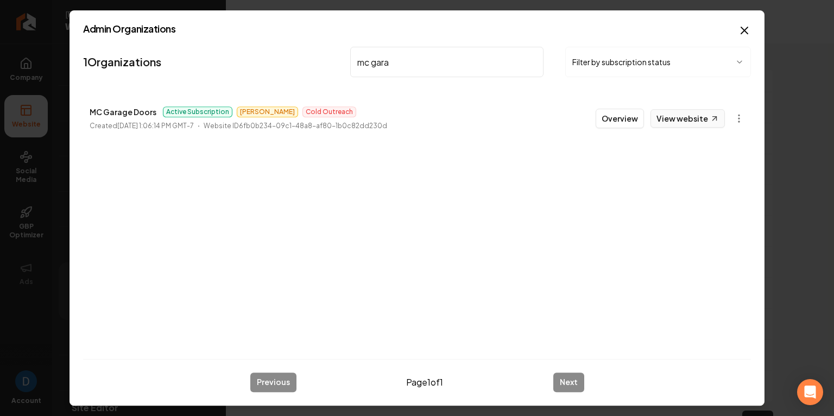
click at [698, 115] on link "View website" at bounding box center [688, 118] width 74 height 18
click at [406, 70] on input "mc gara" at bounding box center [446, 62] width 193 height 30
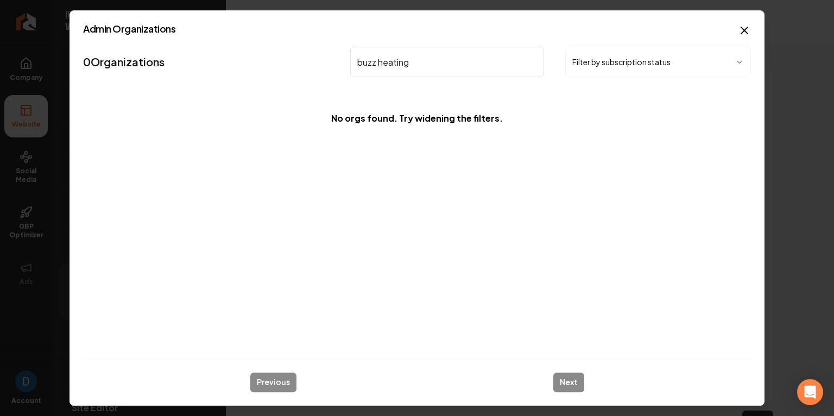
click at [374, 64] on input "buzz heating" at bounding box center [446, 62] width 193 height 30
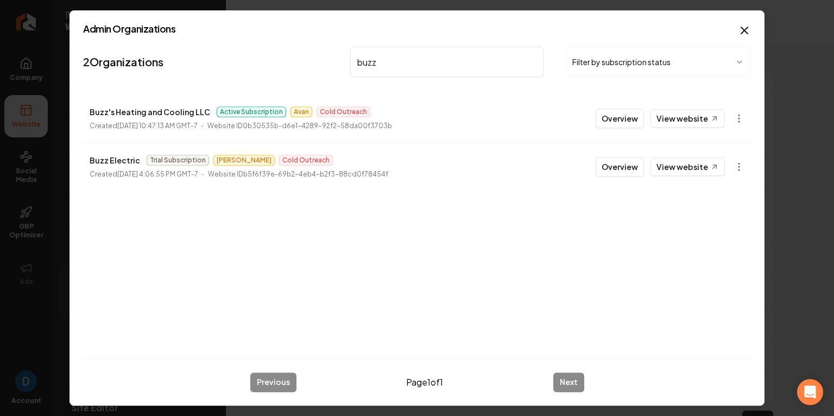
click at [96, 112] on p "Buzz's Heating and Cooling LLC" at bounding box center [150, 111] width 121 height 13
copy p "Buzz's Heating and Cooling LLC"
click at [391, 70] on input "buzz" at bounding box center [446, 62] width 193 height 30
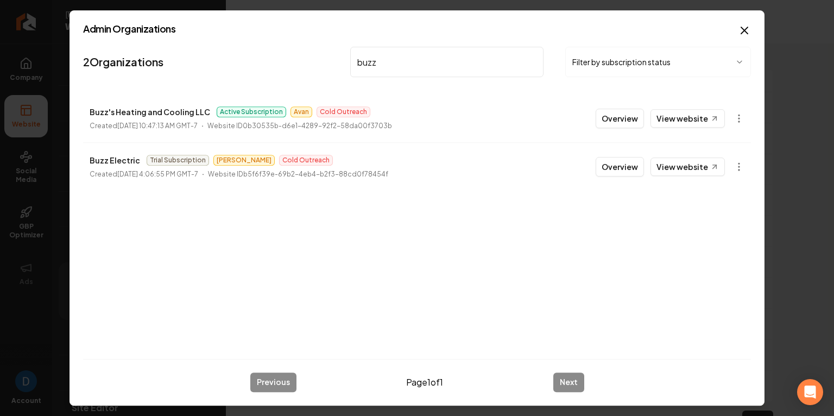
click at [391, 70] on input "buzz" at bounding box center [446, 62] width 193 height 30
type input "awash"
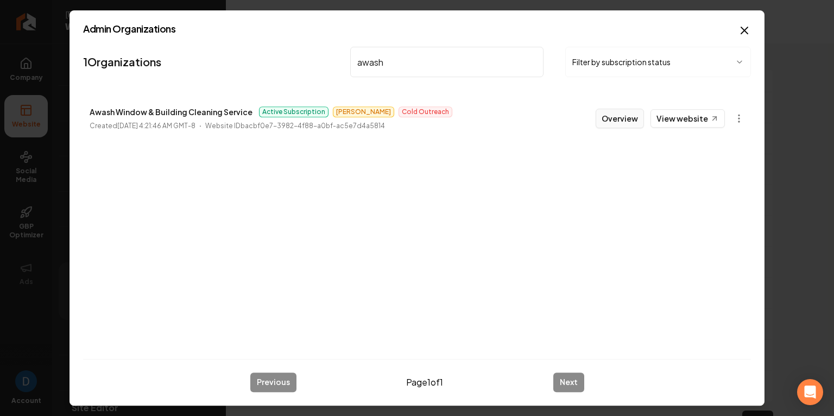
click at [606, 113] on button "Overview" at bounding box center [620, 119] width 48 height 20
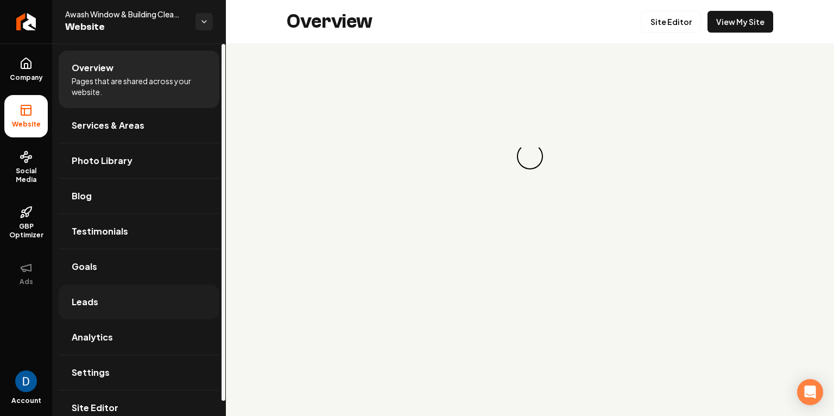
click at [168, 287] on link "Leads" at bounding box center [139, 302] width 161 height 35
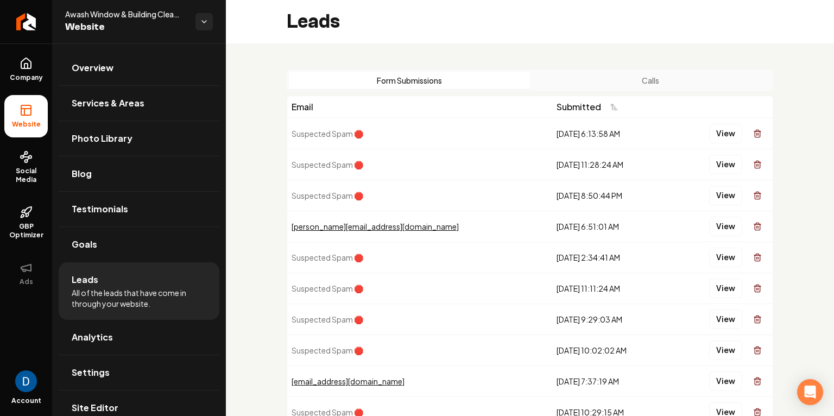
click at [615, 71] on div "Form Submissions Calls" at bounding box center [530, 81] width 487 height 22
click at [604, 80] on button "Calls" at bounding box center [650, 80] width 241 height 17
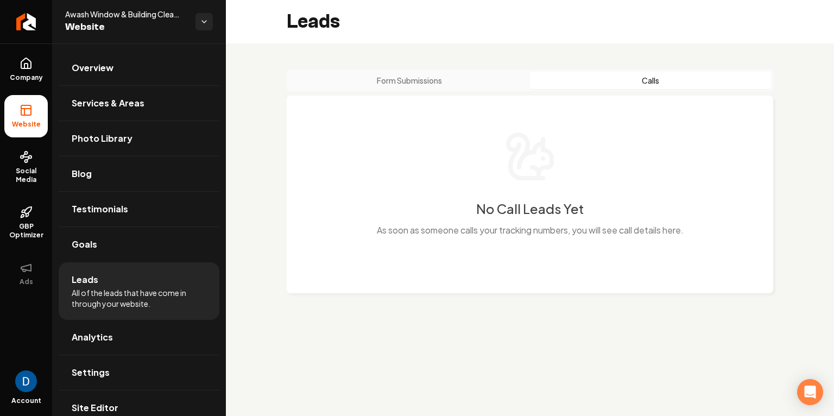
click at [425, 81] on button "Form Submissions" at bounding box center [409, 80] width 241 height 17
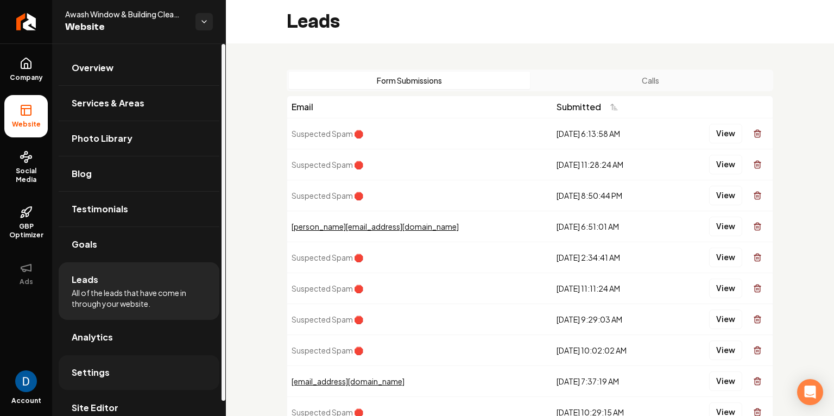
click at [102, 377] on span "Settings" at bounding box center [91, 372] width 38 height 13
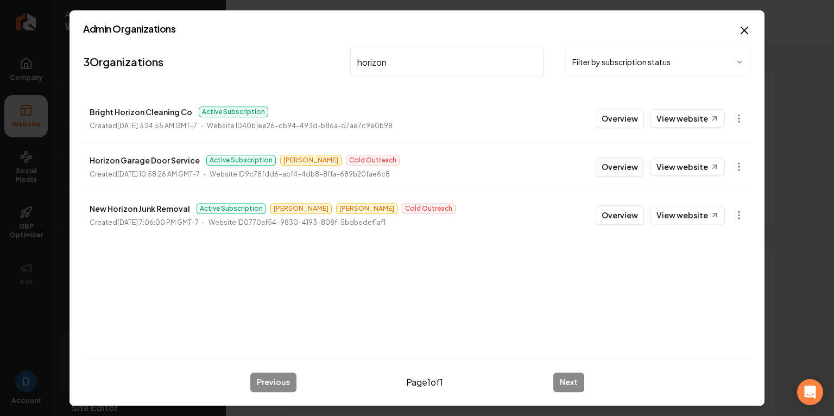
type input "horizon"
click at [619, 160] on button "Overview" at bounding box center [620, 167] width 48 height 20
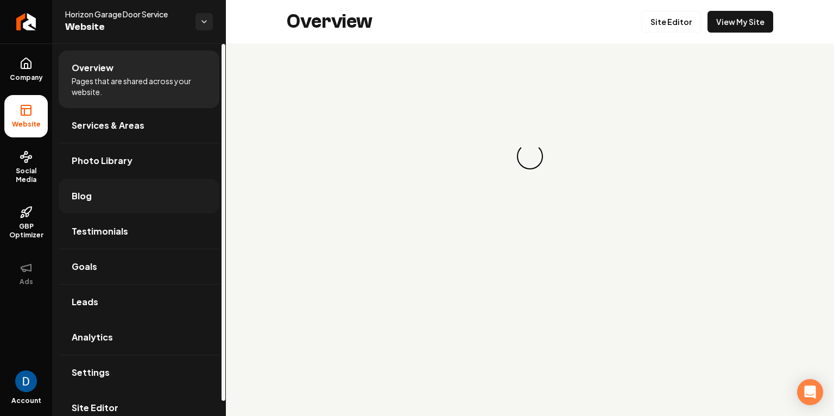
click at [117, 204] on link "Blog" at bounding box center [139, 196] width 161 height 35
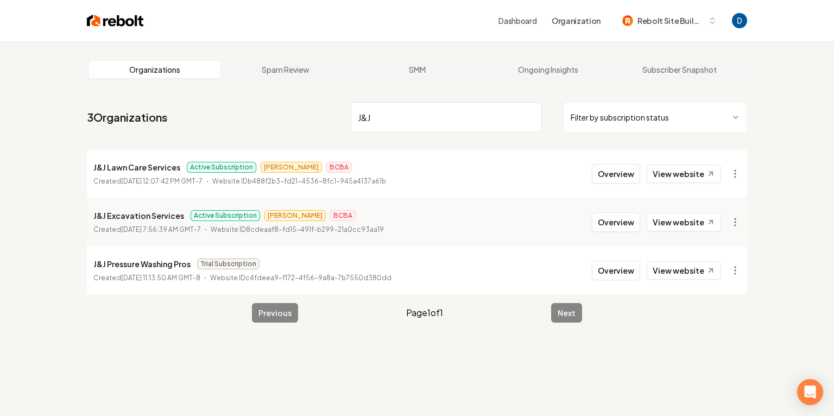
type input "J&J"
click at [142, 167] on p "J&J Lawn Care Services" at bounding box center [136, 167] width 87 height 13
click at [142, 167] on p "J&J Lawn Care Services" at bounding box center [136, 166] width 87 height 13
click at [143, 167] on p "J&J Lawn Care Services" at bounding box center [136, 166] width 87 height 13
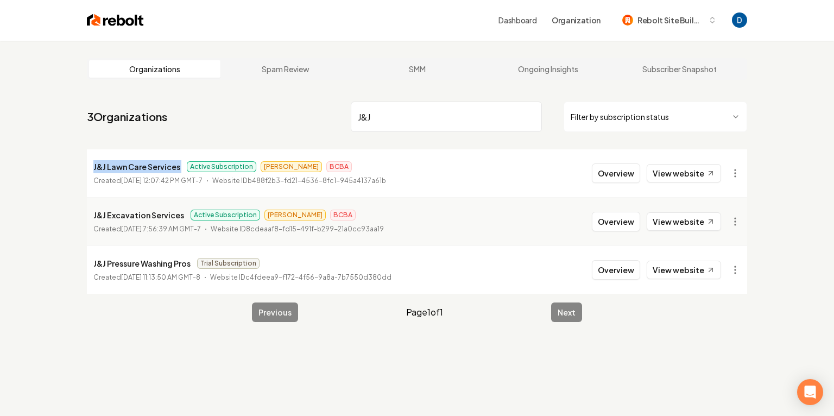
scroll to position [0, 0]
copy p "J&J Lawn Care Services"
drag, startPoint x: 621, startPoint y: 175, endPoint x: 585, endPoint y: 173, distance: 36.5
click at [622, 175] on button "Overview" at bounding box center [616, 174] width 48 height 20
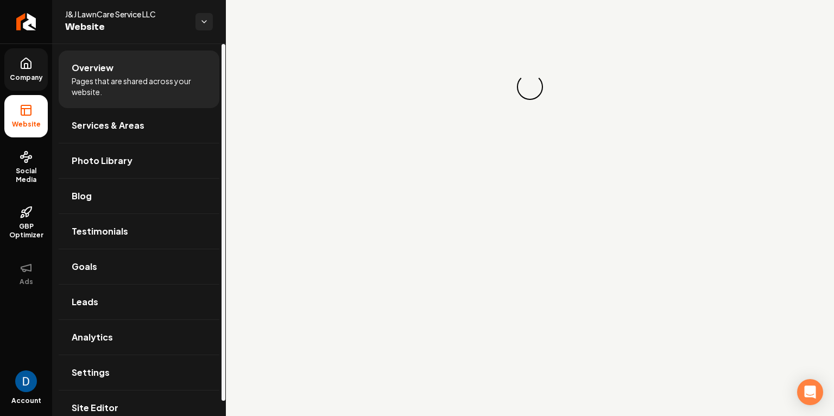
click at [33, 59] on link "Company" at bounding box center [25, 69] width 43 height 42
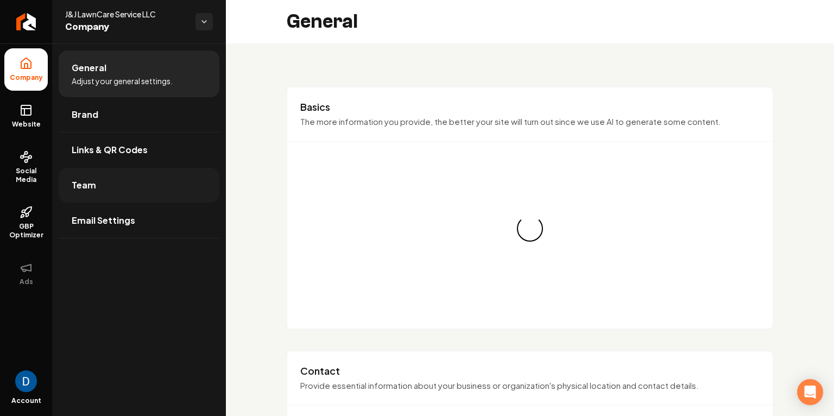
click at [106, 183] on link "Team" at bounding box center [139, 185] width 161 height 35
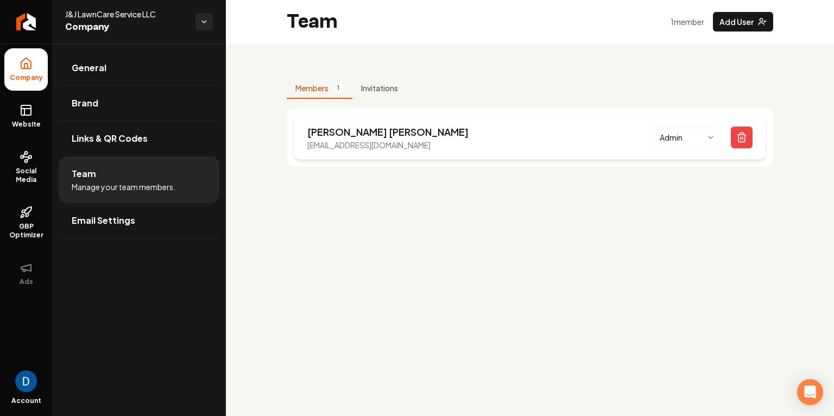
click at [310, 133] on p "John Campanella" at bounding box center [387, 131] width 161 height 15
click at [362, 135] on p "John Campanella" at bounding box center [387, 131] width 161 height 15
click at [354, 147] on p "campanellajrjohn@gmail.com" at bounding box center [387, 145] width 161 height 11
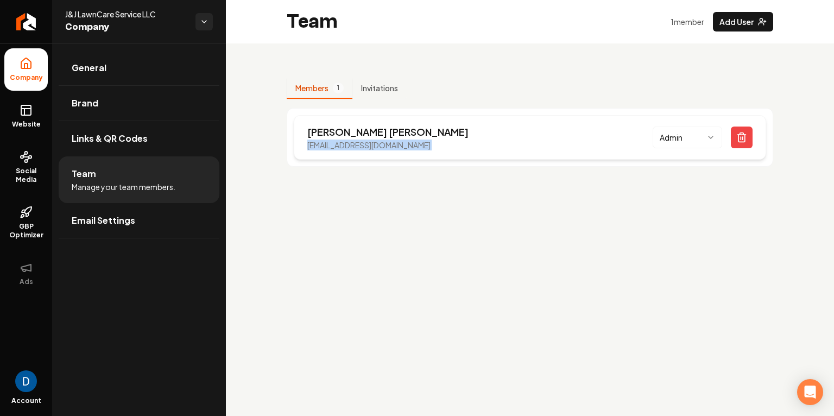
click at [354, 147] on p "campanellajrjohn@gmail.com" at bounding box center [387, 145] width 161 height 11
copy p "campanellajrjohn@gmail.com"
drag, startPoint x: 61, startPoint y: 9, endPoint x: 76, endPoint y: 10, distance: 14.7
click at [76, 10] on div "J&J LawnCare Service LLC Company" at bounding box center [139, 21] width 174 height 43
copy span "J&J"
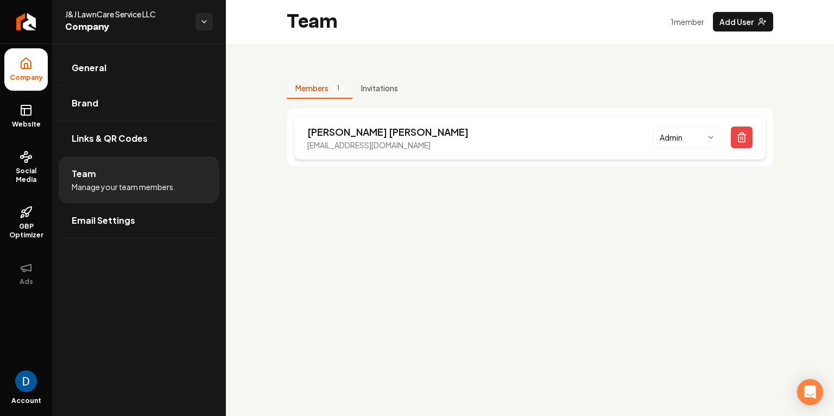
click at [325, 132] on p "John Campanella" at bounding box center [387, 131] width 161 height 15
copy p "John"
click at [375, 143] on p "campanellajrjohn@gmail.com" at bounding box center [387, 145] width 161 height 11
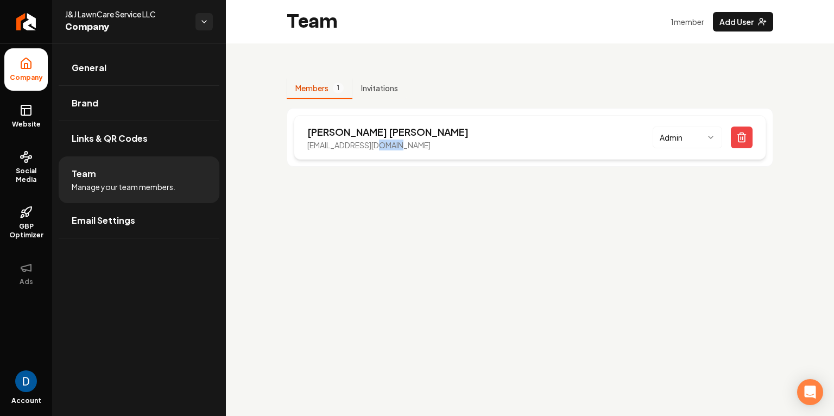
click at [375, 143] on p "campanellajrjohn@gmail.com" at bounding box center [387, 145] width 161 height 11
copy p "campanellajrjohn@gmail.com"
click at [351, 134] on p "John Campanella" at bounding box center [387, 131] width 161 height 15
copy p "Campanella"
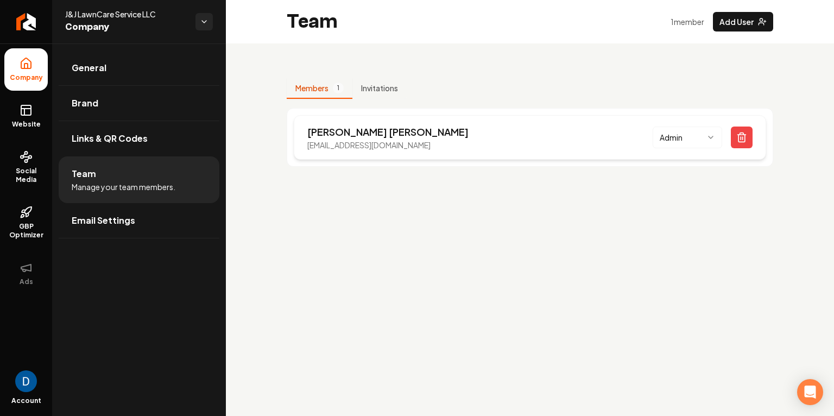
click at [350, 148] on p "campanellajrjohn@gmail.com" at bounding box center [387, 145] width 161 height 11
copy p "campanellajrjohn@gmail.com"
click at [24, 105] on icon at bounding box center [26, 110] width 13 height 13
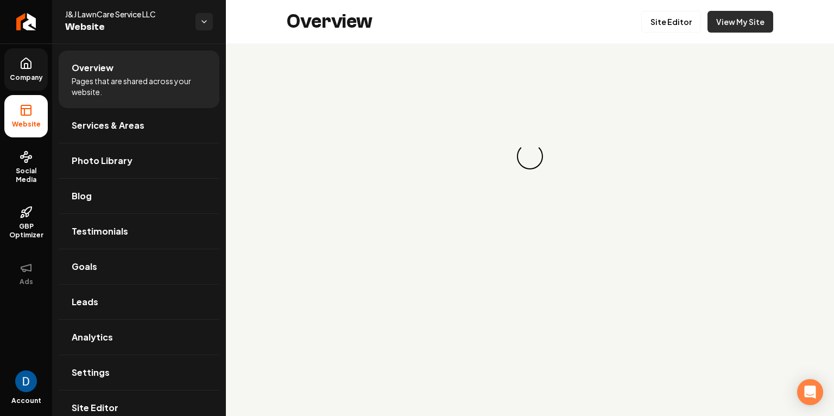
click at [755, 24] on link "View My Site" at bounding box center [741, 22] width 66 height 22
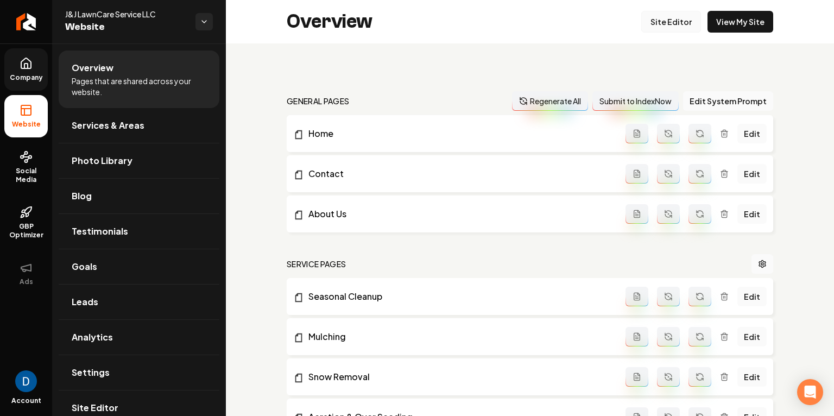
click at [681, 25] on link "Site Editor" at bounding box center [672, 22] width 60 height 22
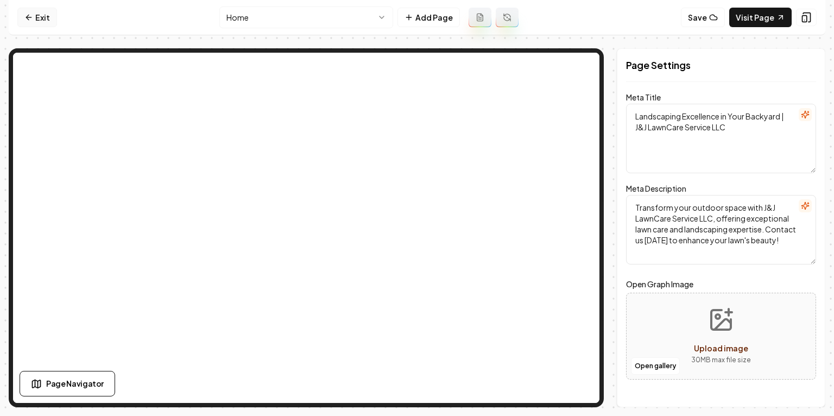
click at [46, 25] on link "Exit" at bounding box center [37, 18] width 40 height 20
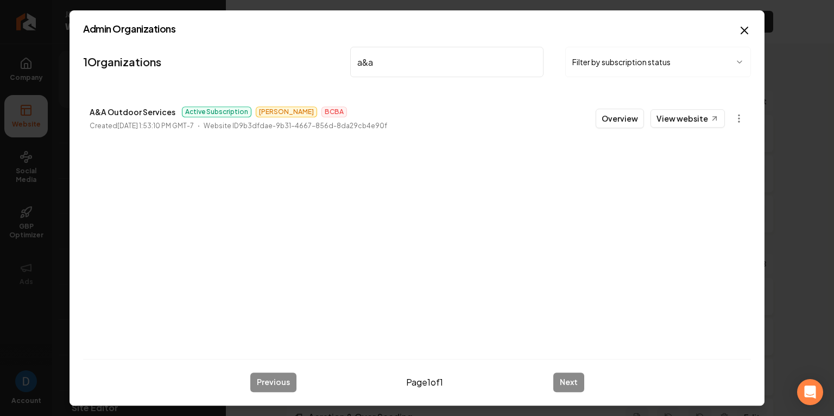
type input "a&a"
click at [152, 109] on p "A&A Outdoor Services" at bounding box center [133, 111] width 86 height 13
copy p "A&A Outdoor Services"
